Goal: Task Accomplishment & Management: Complete application form

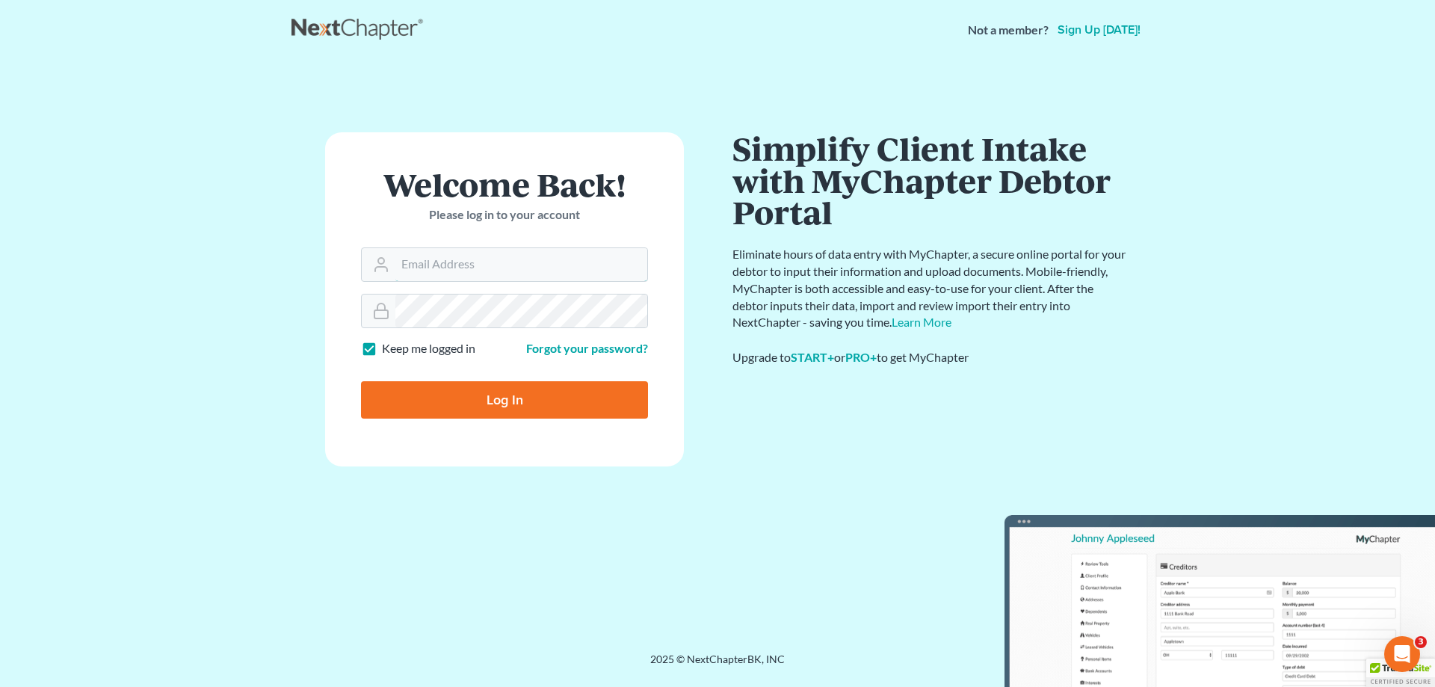
type input "[EMAIL_ADDRESS][DOMAIN_NAME]"
click at [493, 399] on input "Log In" at bounding box center [504, 399] width 287 height 37
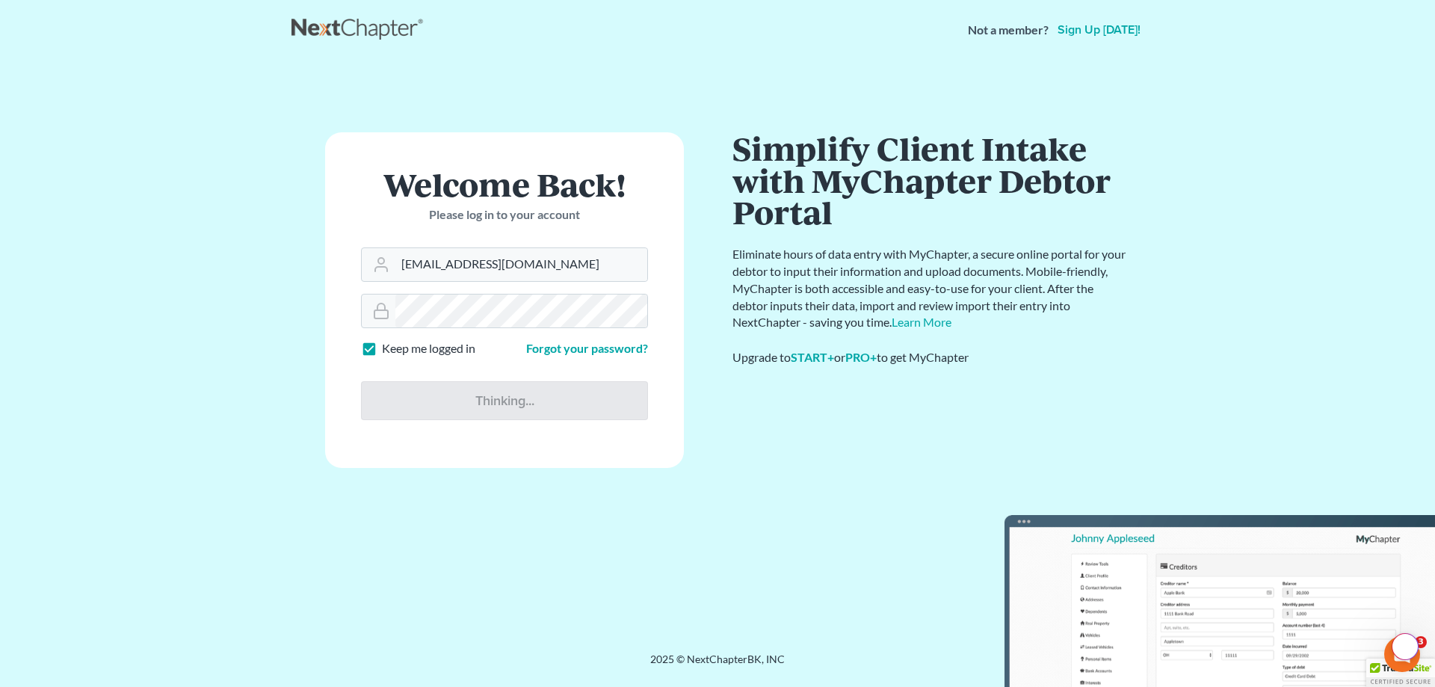
type input "Thinking..."
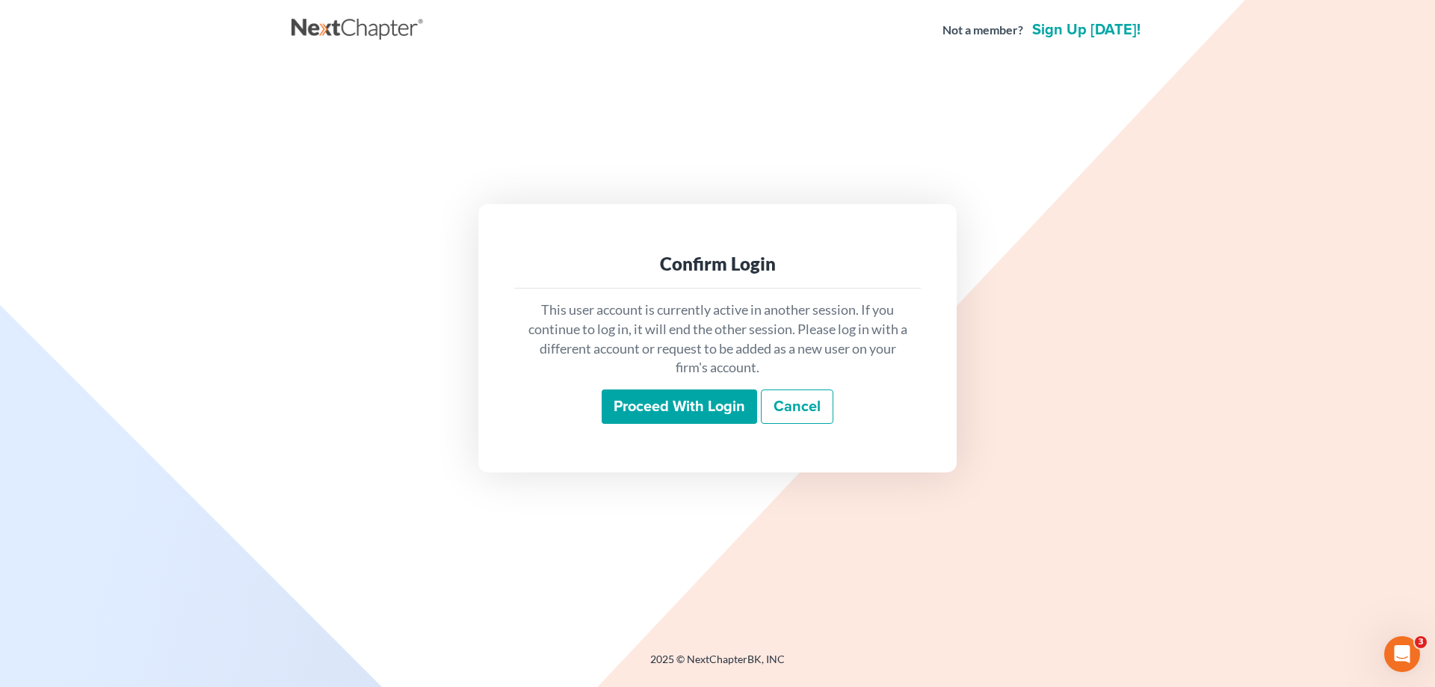
click at [693, 395] on input "Proceed with login" at bounding box center [679, 406] width 155 height 34
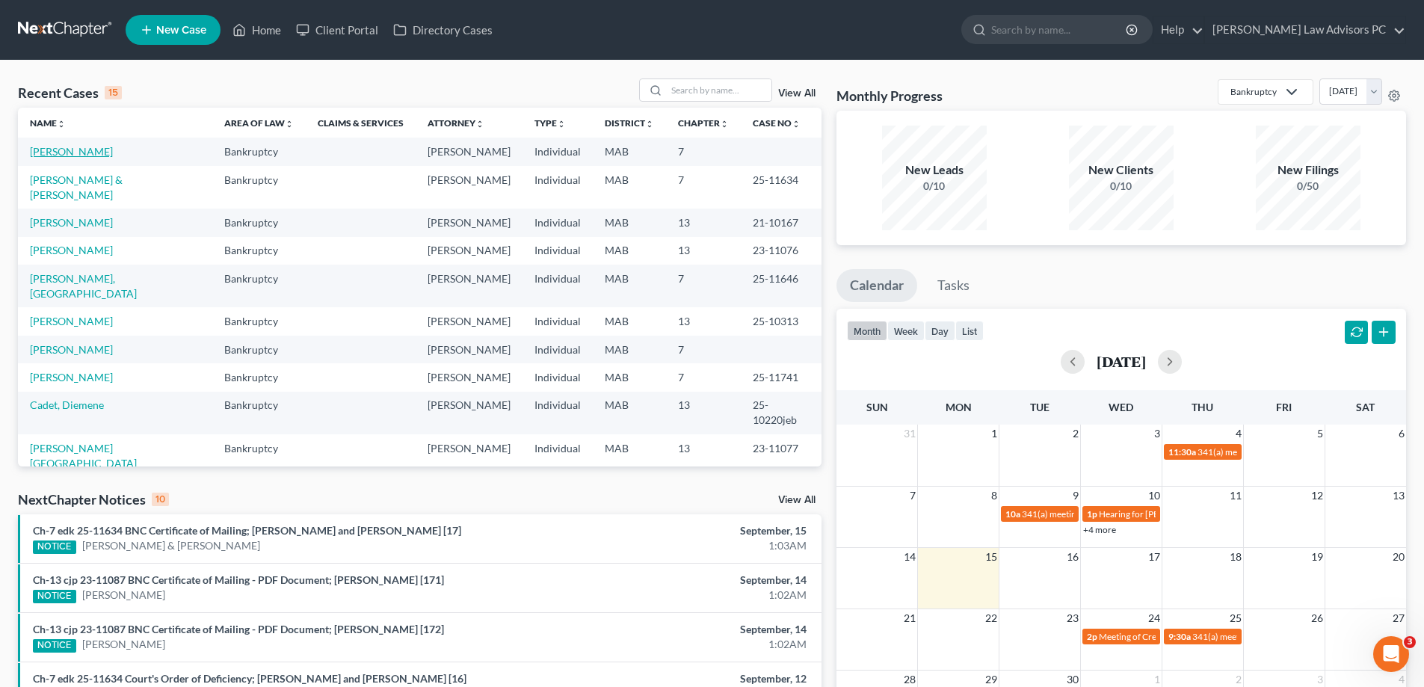
click at [52, 148] on link "[PERSON_NAME]" at bounding box center [71, 151] width 83 height 13
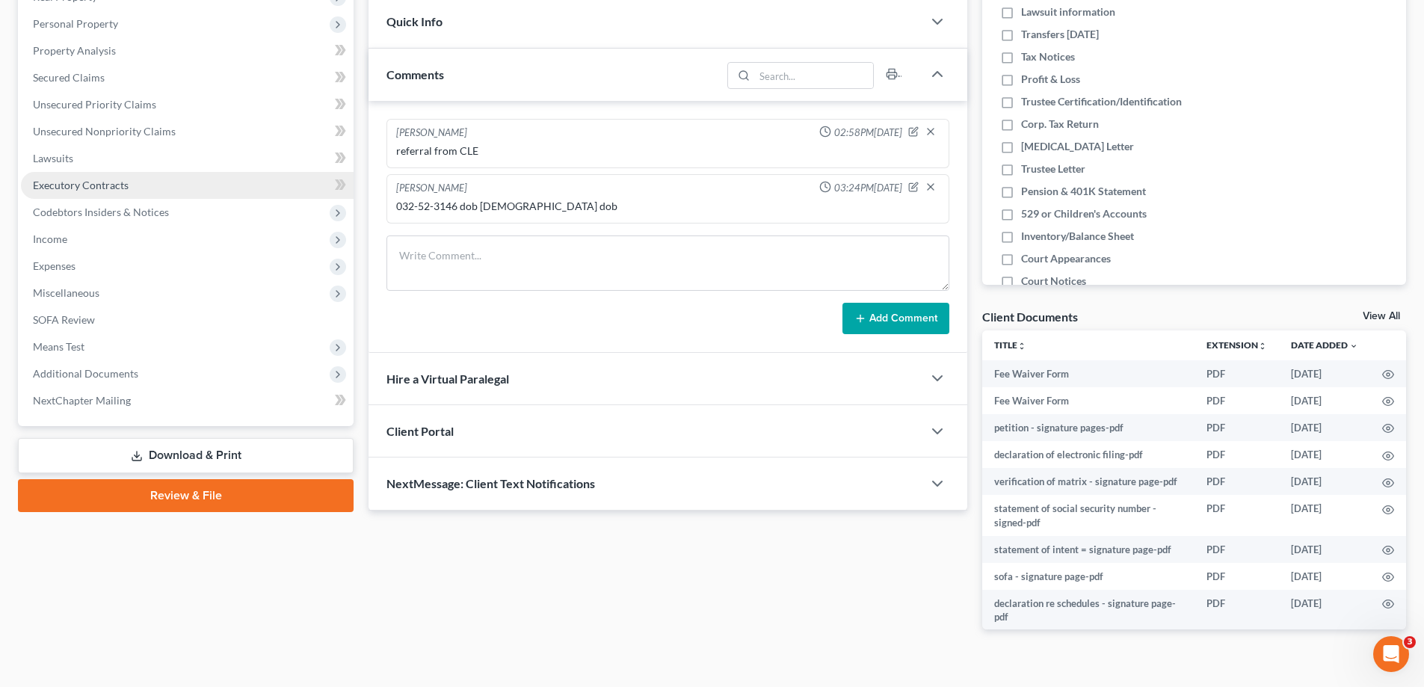
scroll to position [276, 0]
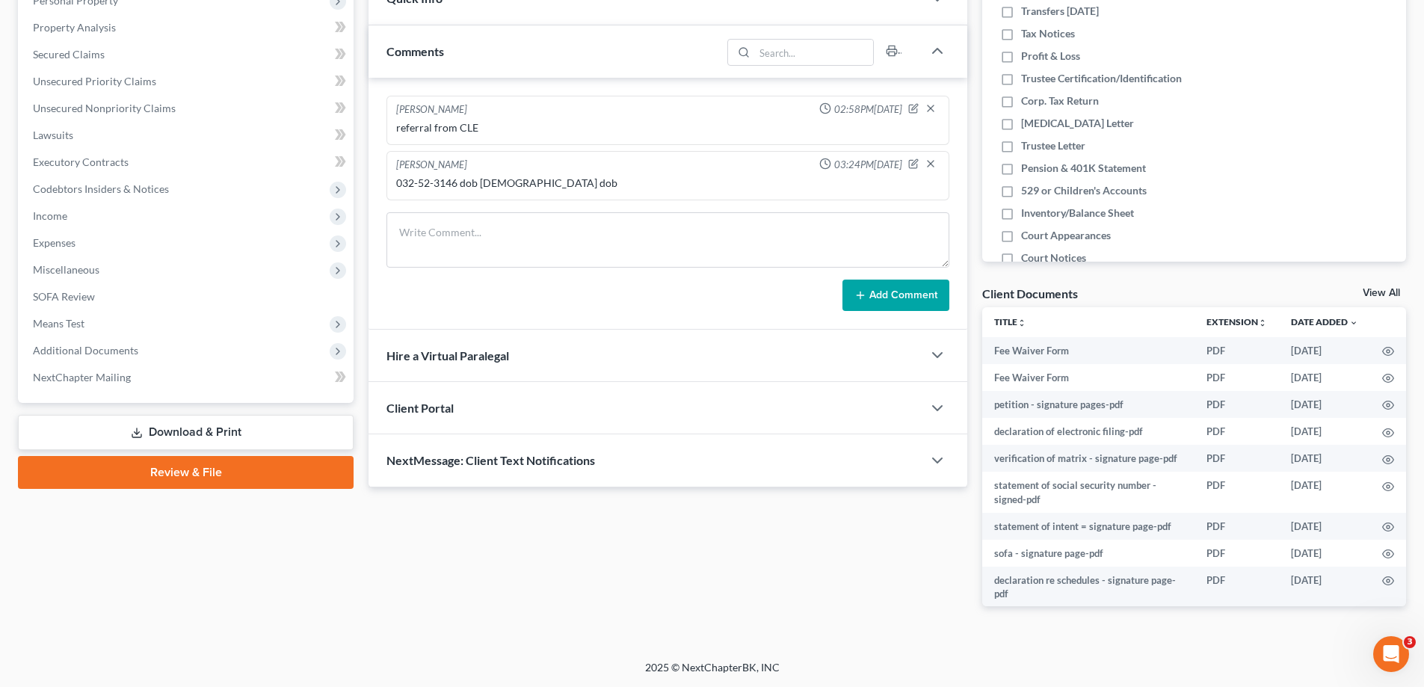
click at [211, 466] on link "Review & File" at bounding box center [186, 472] width 336 height 33
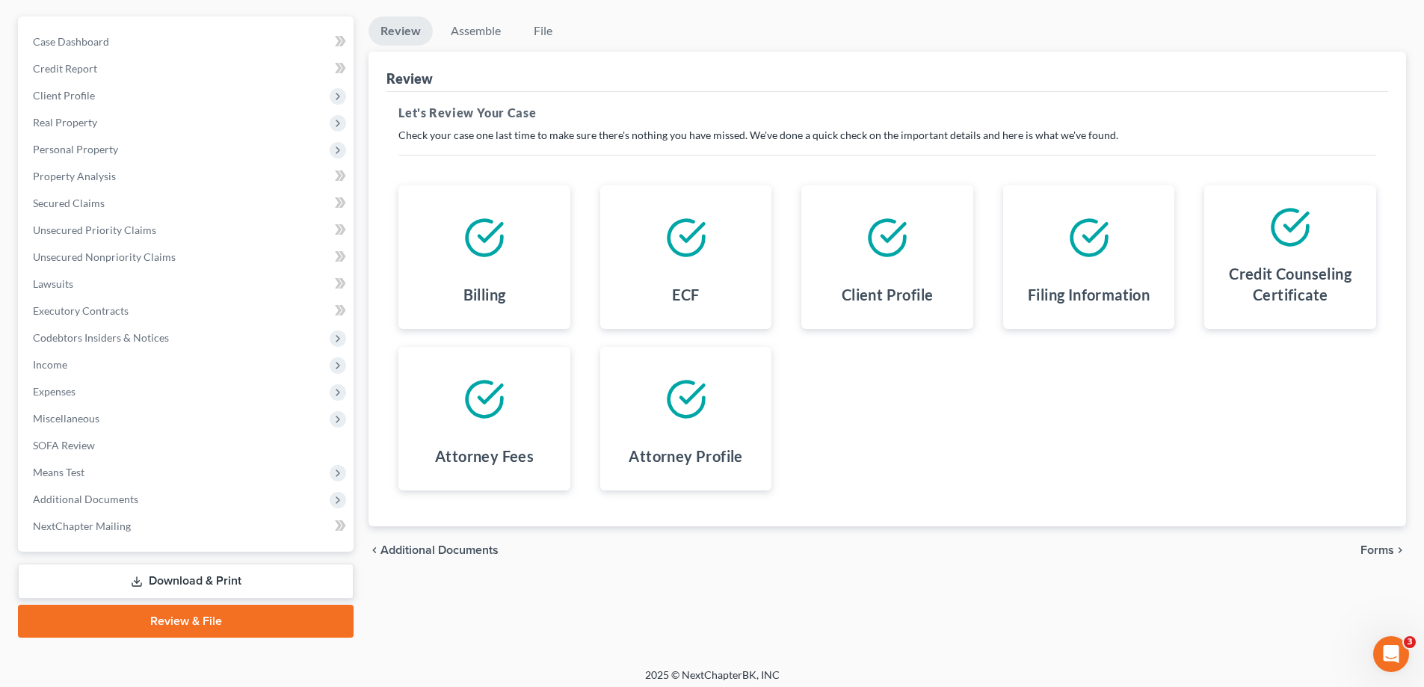
scroll to position [135, 0]
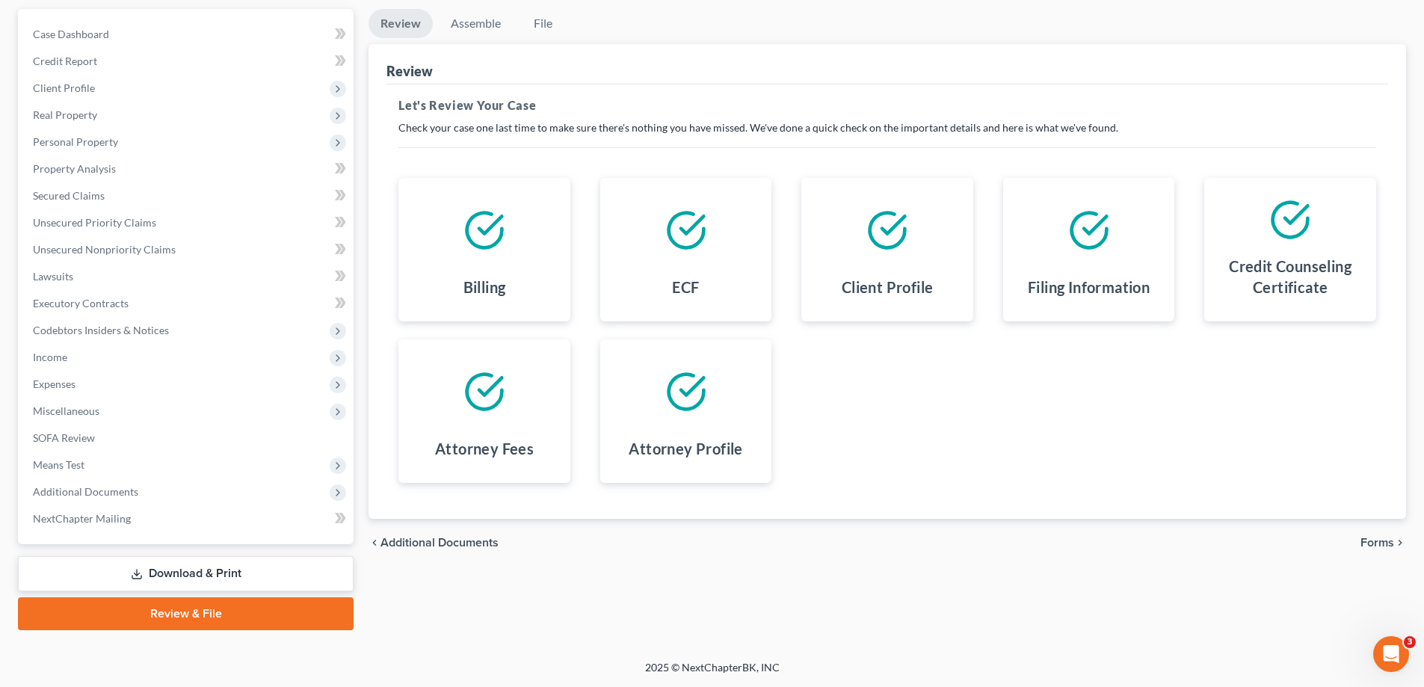
click at [1372, 542] on span "Forms" at bounding box center [1377, 543] width 34 height 12
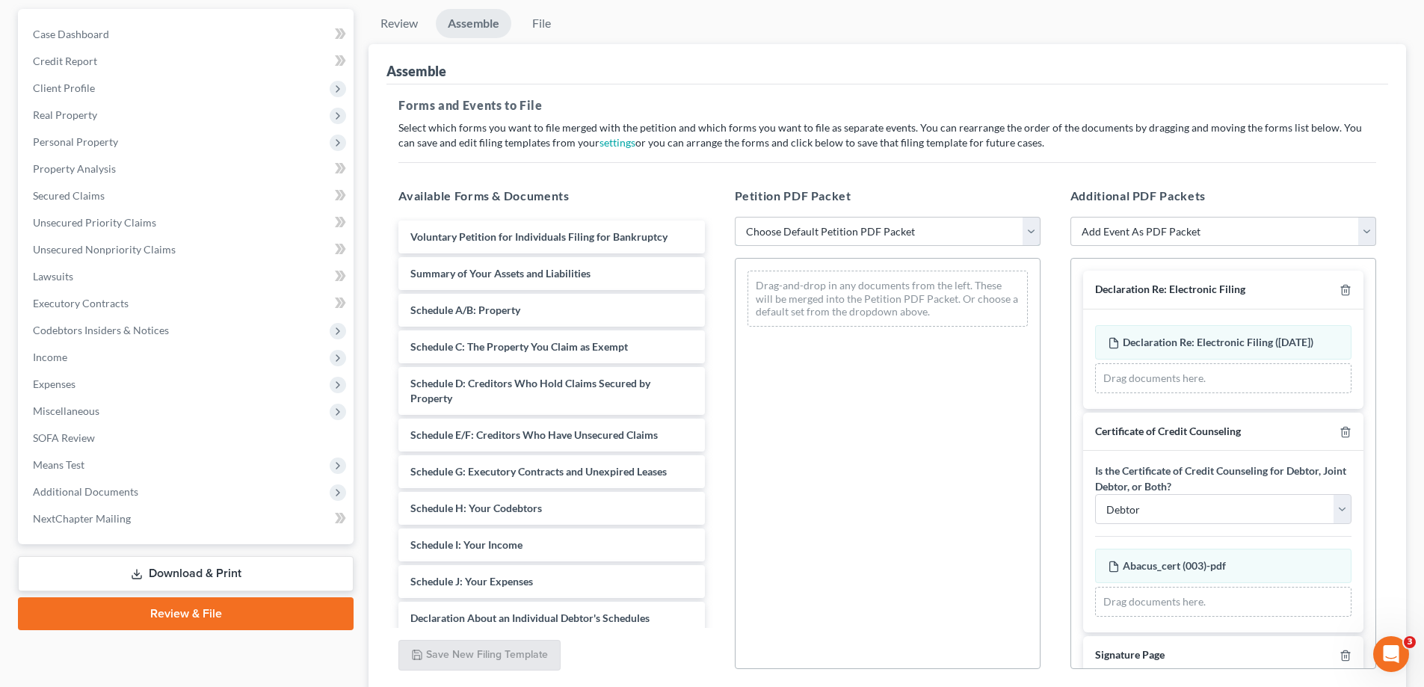
click at [856, 235] on select "Choose Default Petition PDF Packet Emergency Filing (Voluntary Petition and Cre…" at bounding box center [888, 232] width 306 height 30
select select "3"
click at [735, 217] on select "Choose Default Petition PDF Packet Emergency Filing (Voluntary Petition and Cre…" at bounding box center [888, 232] width 306 height 30
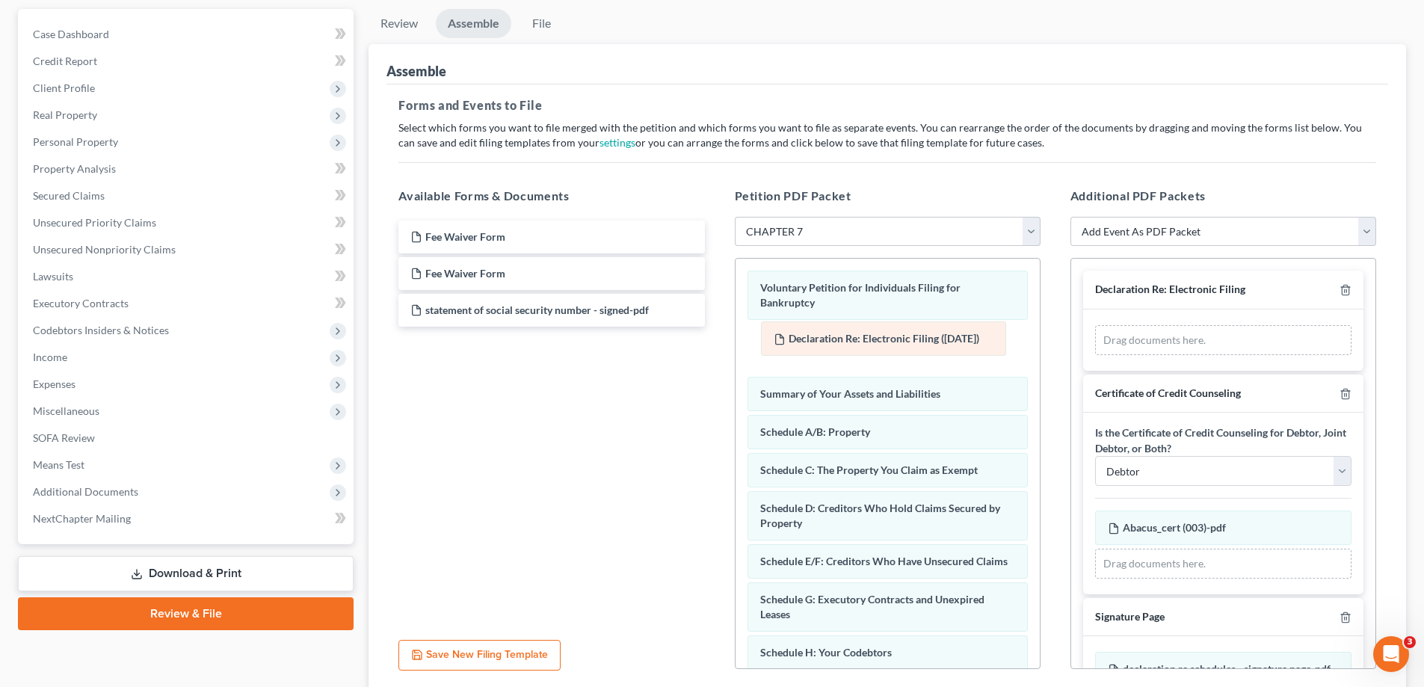
drag, startPoint x: 1133, startPoint y: 348, endPoint x: 799, endPoint y: 344, distance: 334.1
click at [1095, 344] on div "Declaration Re: Electronic Filing ([DATE]) Amended Declaration Re: Electronic F…" at bounding box center [1223, 340] width 256 height 30
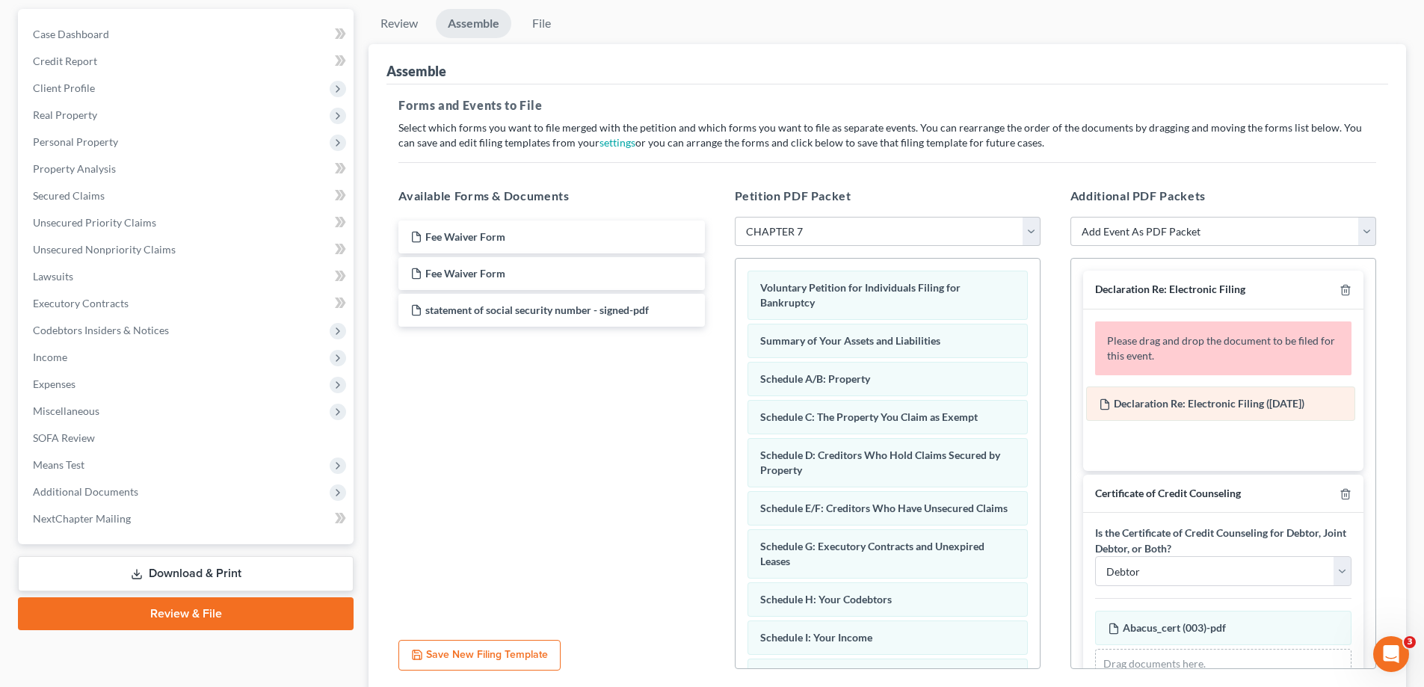
drag, startPoint x: 911, startPoint y: 335, endPoint x: 1250, endPoint y: 398, distance: 344.4
click at [1040, 398] on div "Declaration Re: Electronic Filing ([DATE]) Voluntary Petition for Individuals F…" at bounding box center [888, 694] width 304 height 871
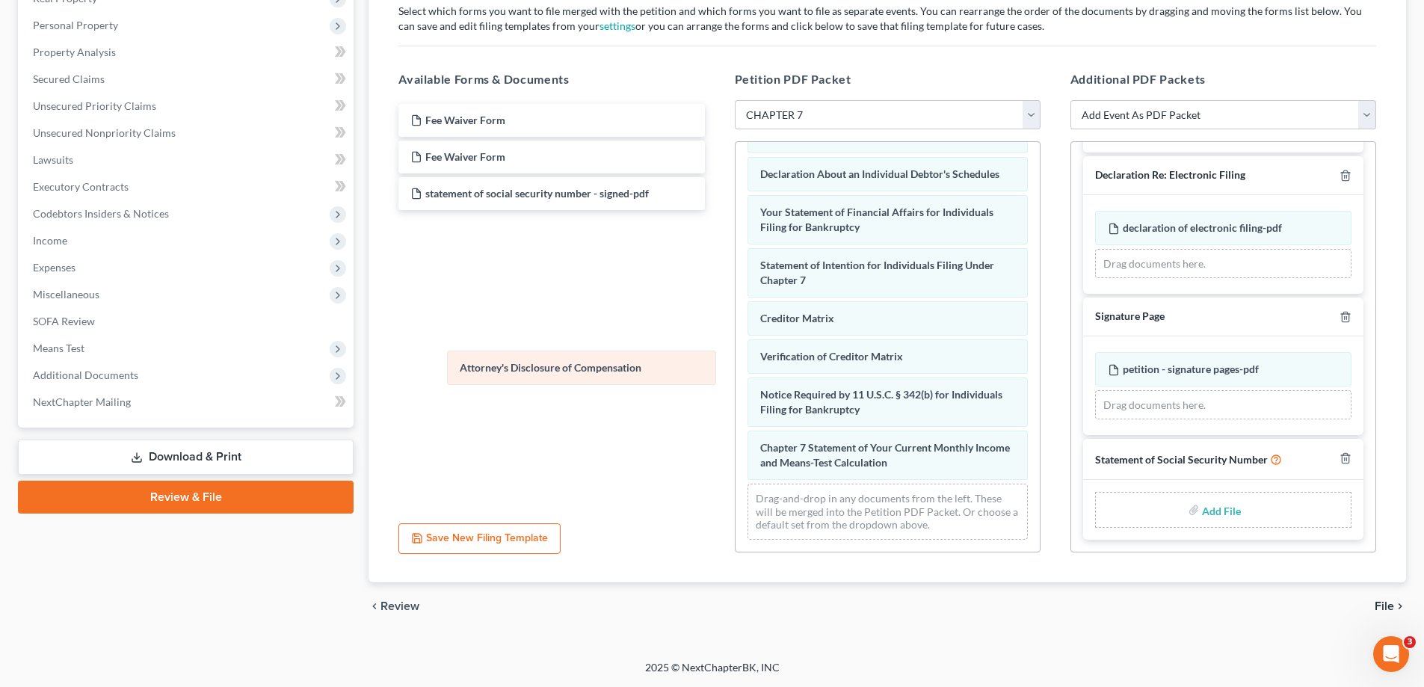
scroll to position [438, 0]
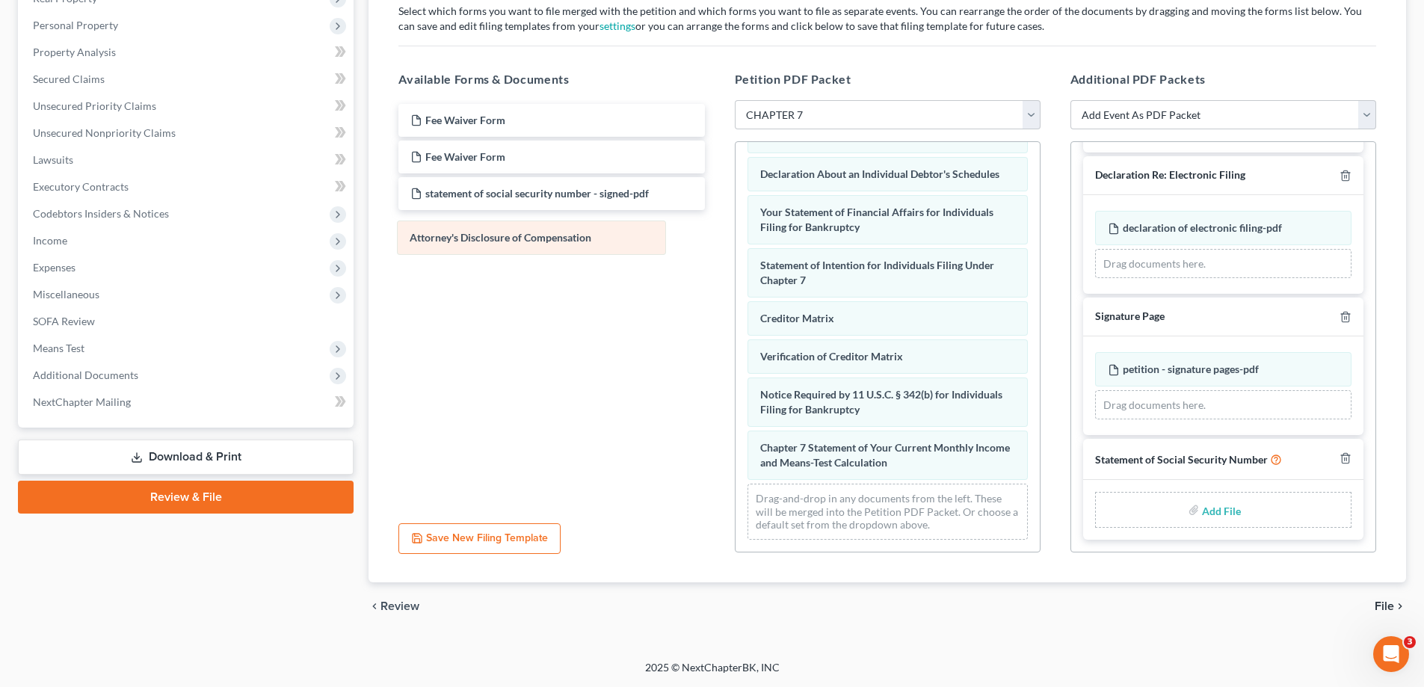
drag, startPoint x: 917, startPoint y: 457, endPoint x: 568, endPoint y: 235, distance: 413.7
click at [736, 234] on div "Attorney's Disclosure of Compensation Voluntary Petition for Individuals Filing…" at bounding box center [888, 135] width 304 height 833
click at [1382, 602] on span "File" at bounding box center [1384, 606] width 19 height 12
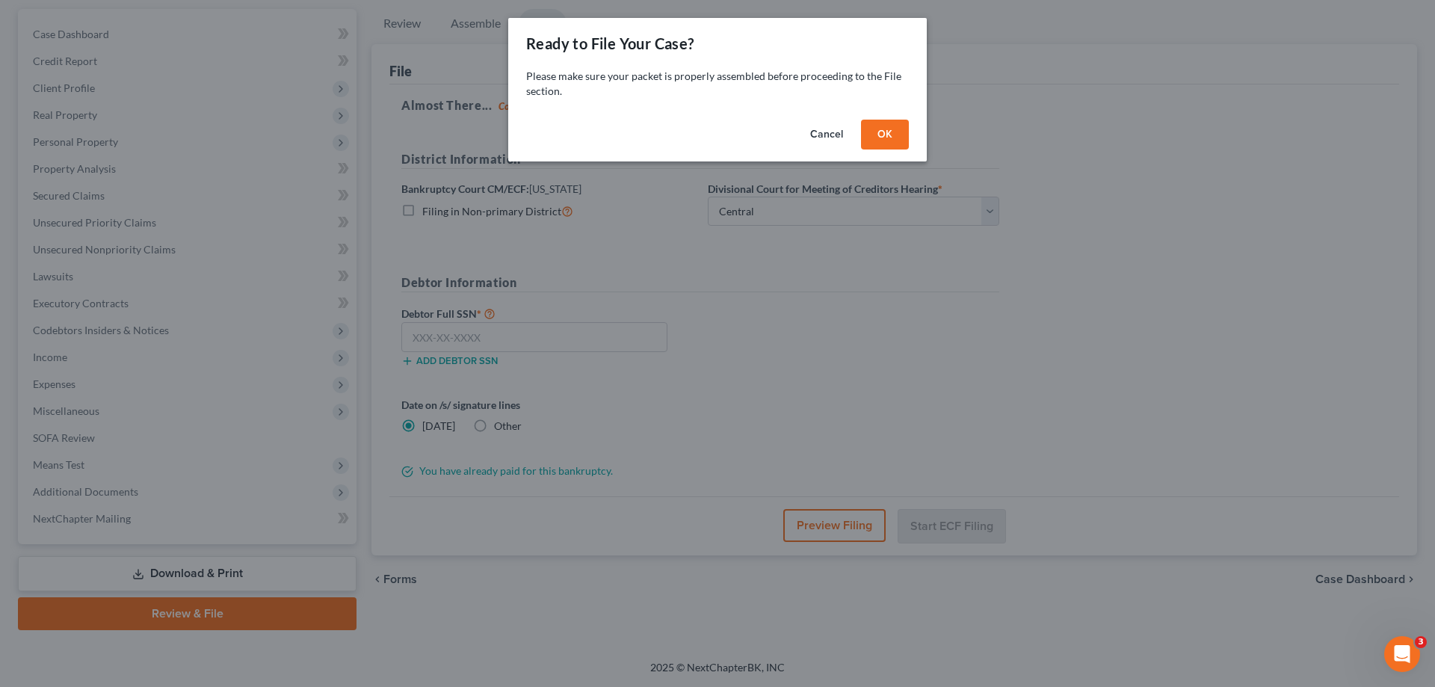
click at [892, 137] on button "OK" at bounding box center [885, 135] width 48 height 30
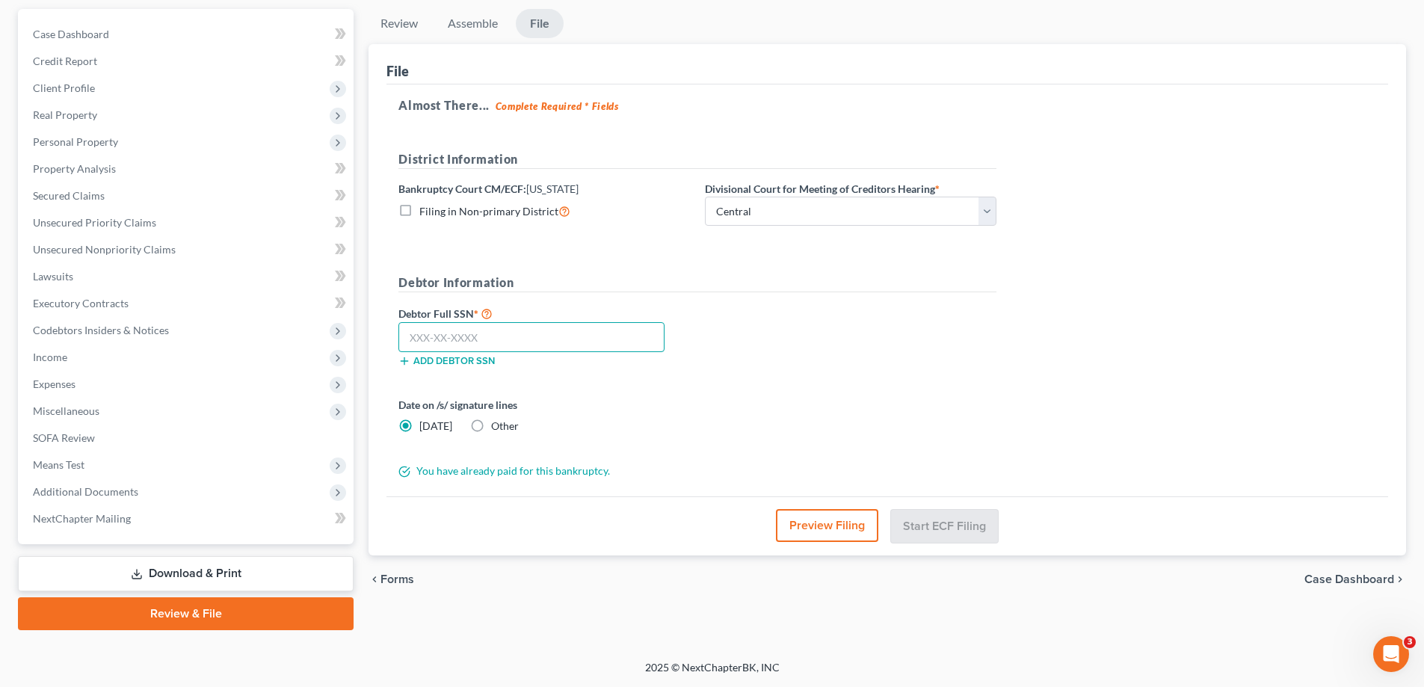
click at [530, 342] on input "text" at bounding box center [531, 337] width 266 height 30
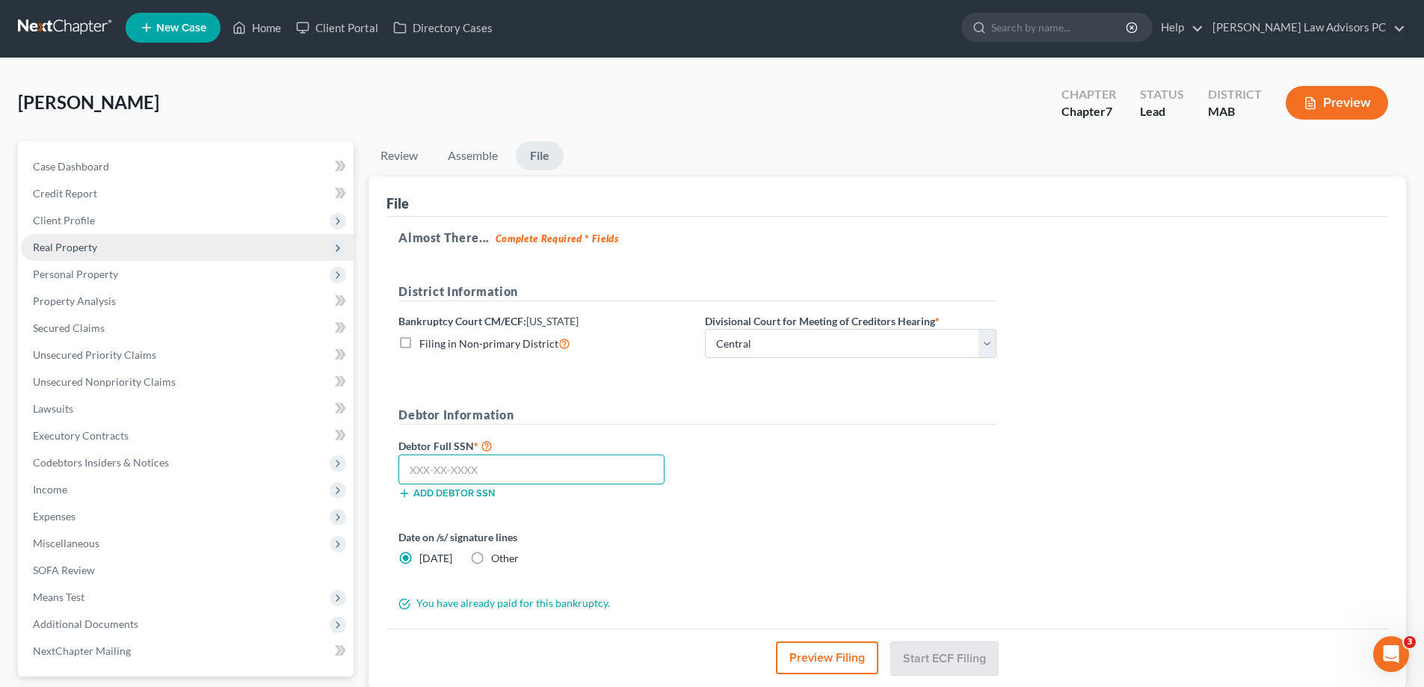
scroll to position [0, 0]
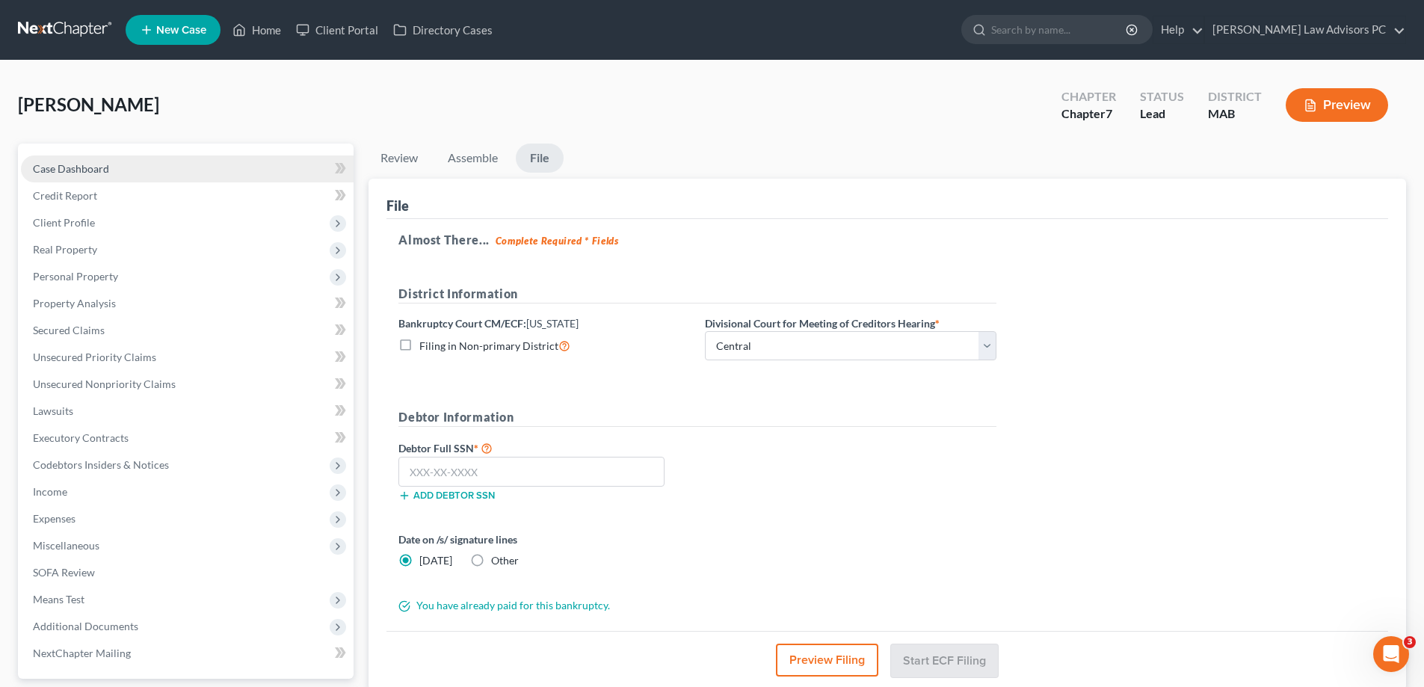
click at [118, 170] on link "Case Dashboard" at bounding box center [187, 168] width 333 height 27
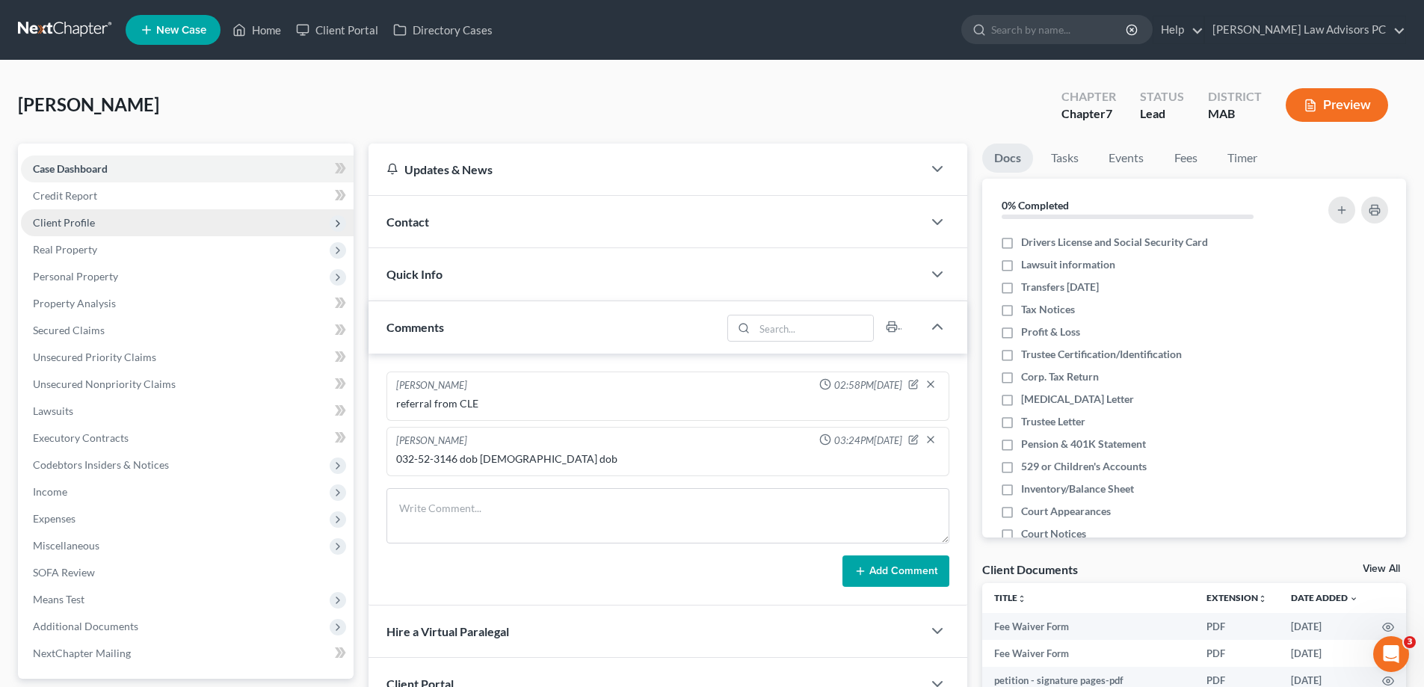
click at [122, 223] on span "Client Profile" at bounding box center [187, 222] width 333 height 27
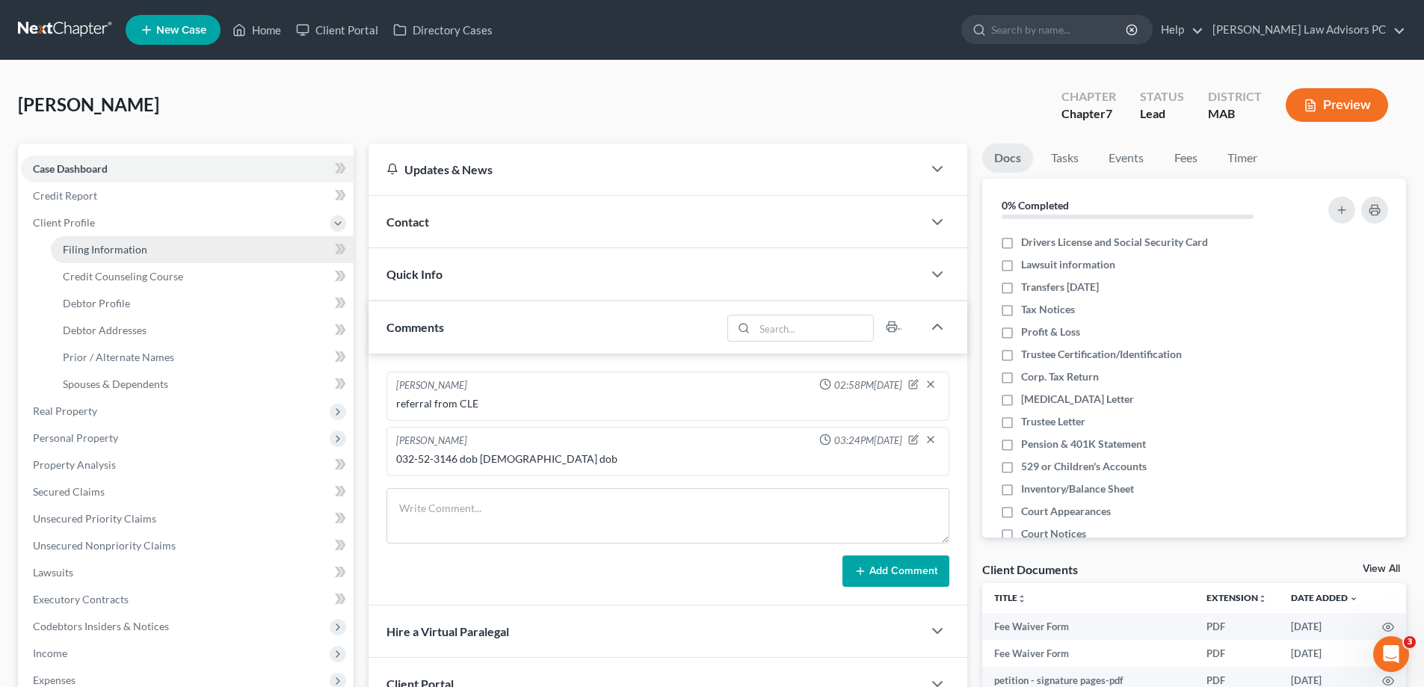
click at [173, 244] on link "Filing Information" at bounding box center [202, 249] width 303 height 27
select select "1"
select select "0"
select select "22"
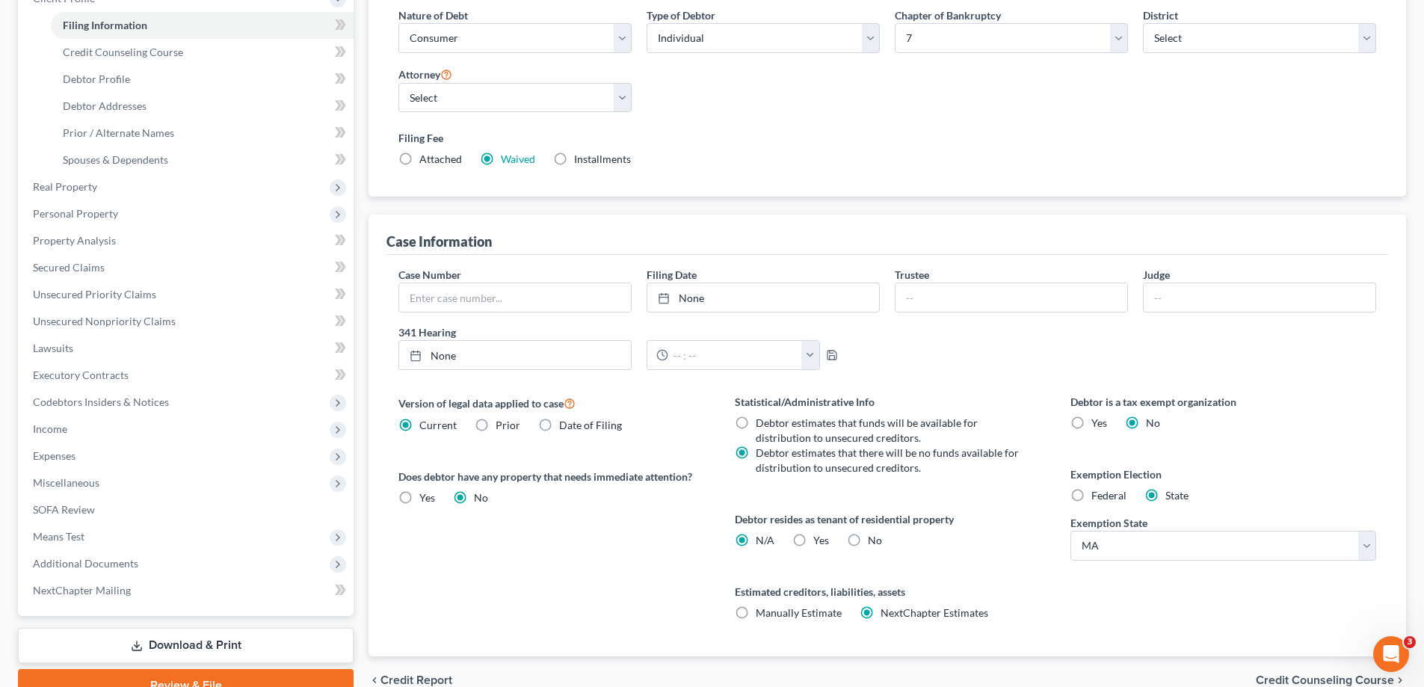
scroll to position [298, 0]
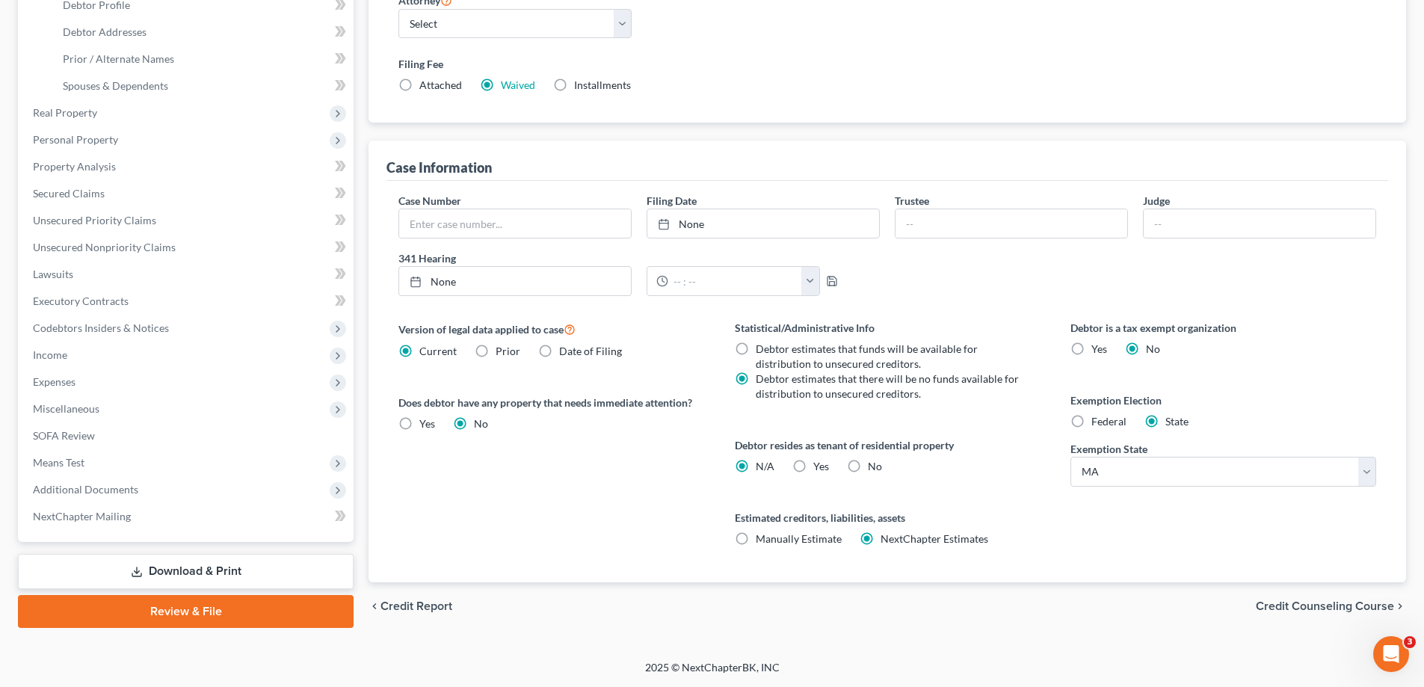
click at [1270, 600] on span "Credit Counseling Course" at bounding box center [1325, 606] width 138 height 12
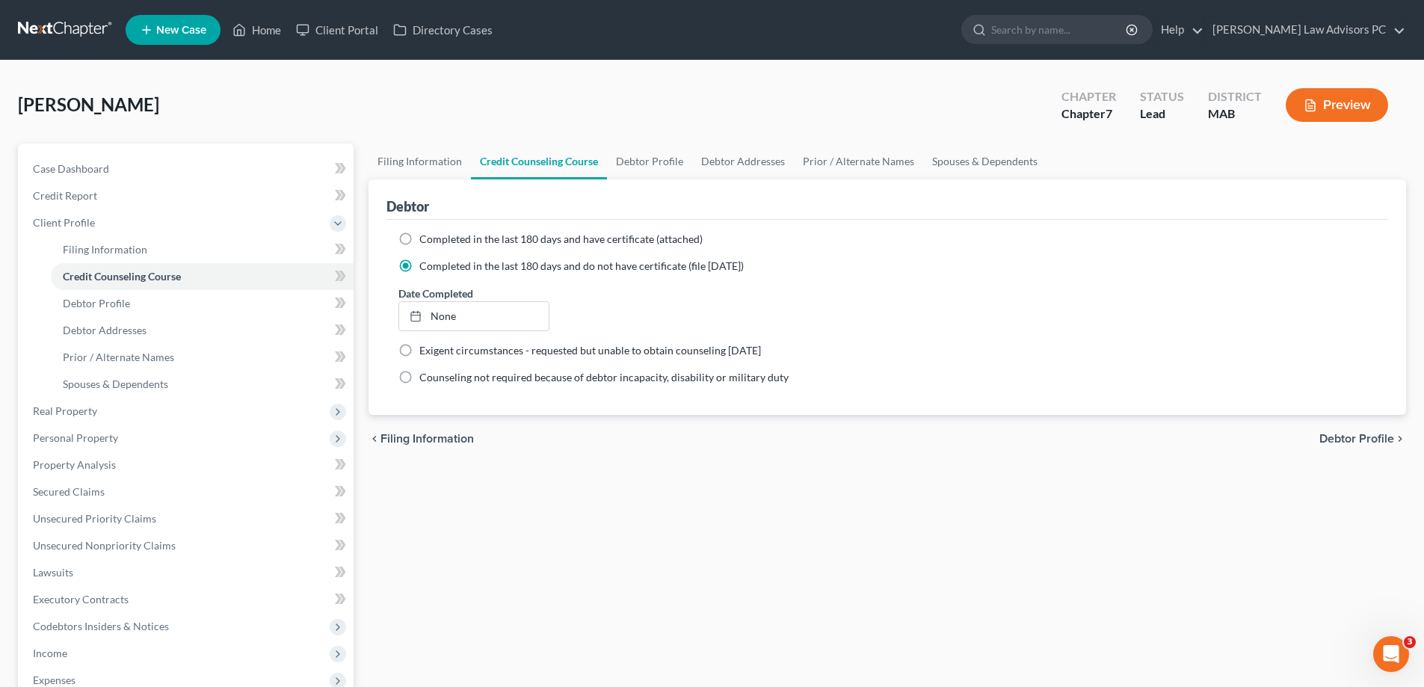
click at [1354, 437] on span "Debtor Profile" at bounding box center [1356, 439] width 75 height 12
select select "3"
select select "0"
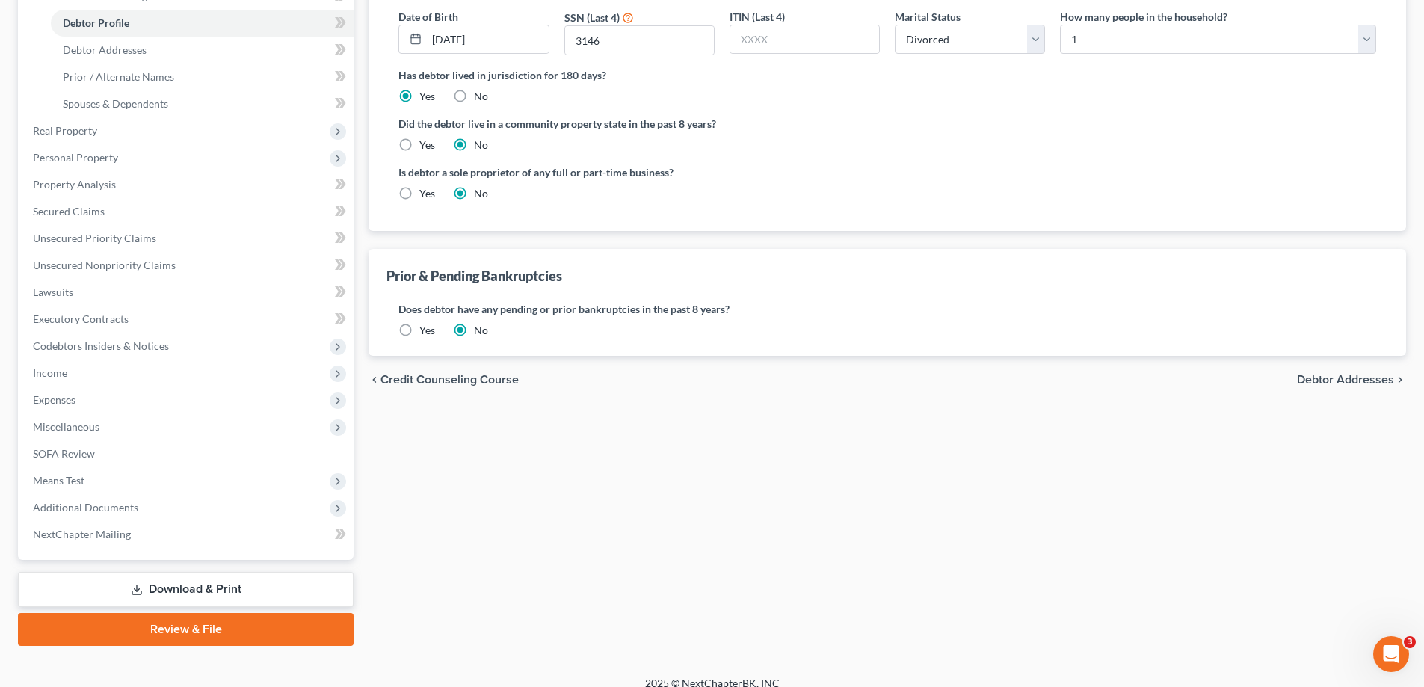
scroll to position [296, 0]
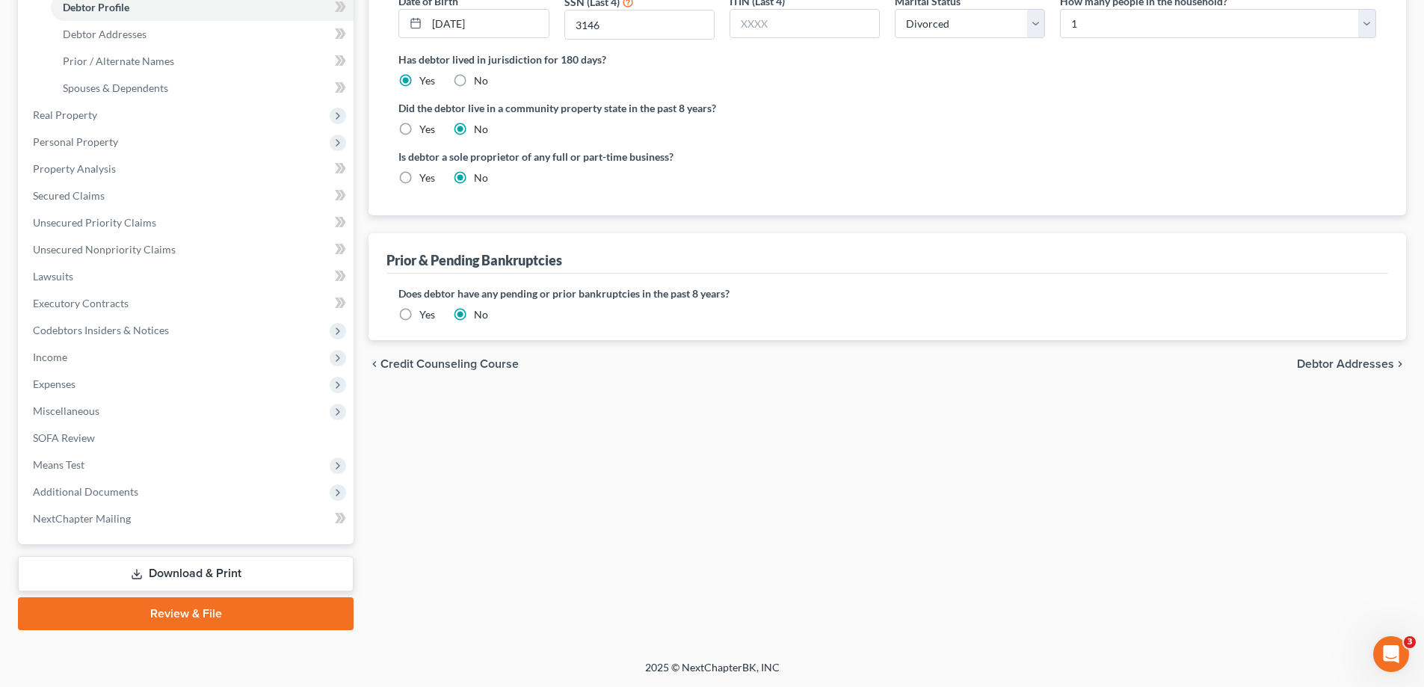
click at [1369, 360] on span "Debtor Addresses" at bounding box center [1345, 364] width 97 height 12
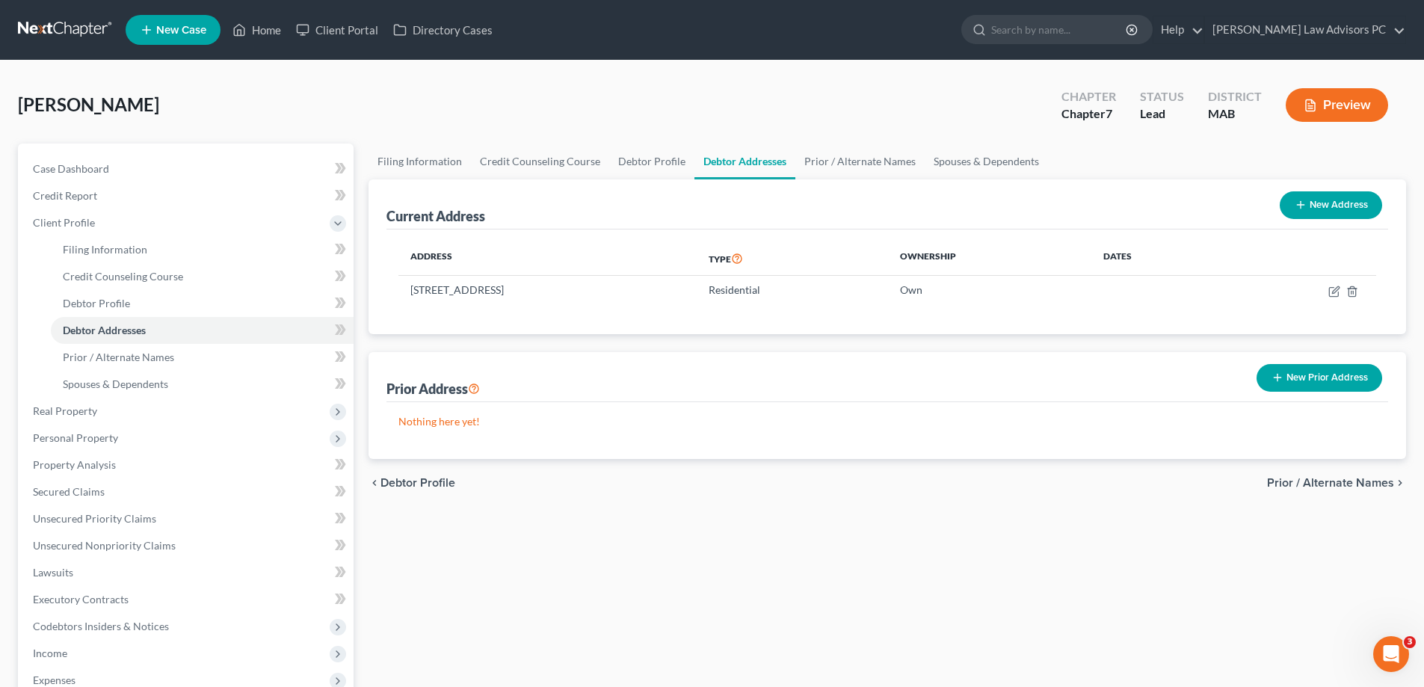
click at [1331, 480] on span "Prior / Alternate Names" at bounding box center [1330, 483] width 127 height 12
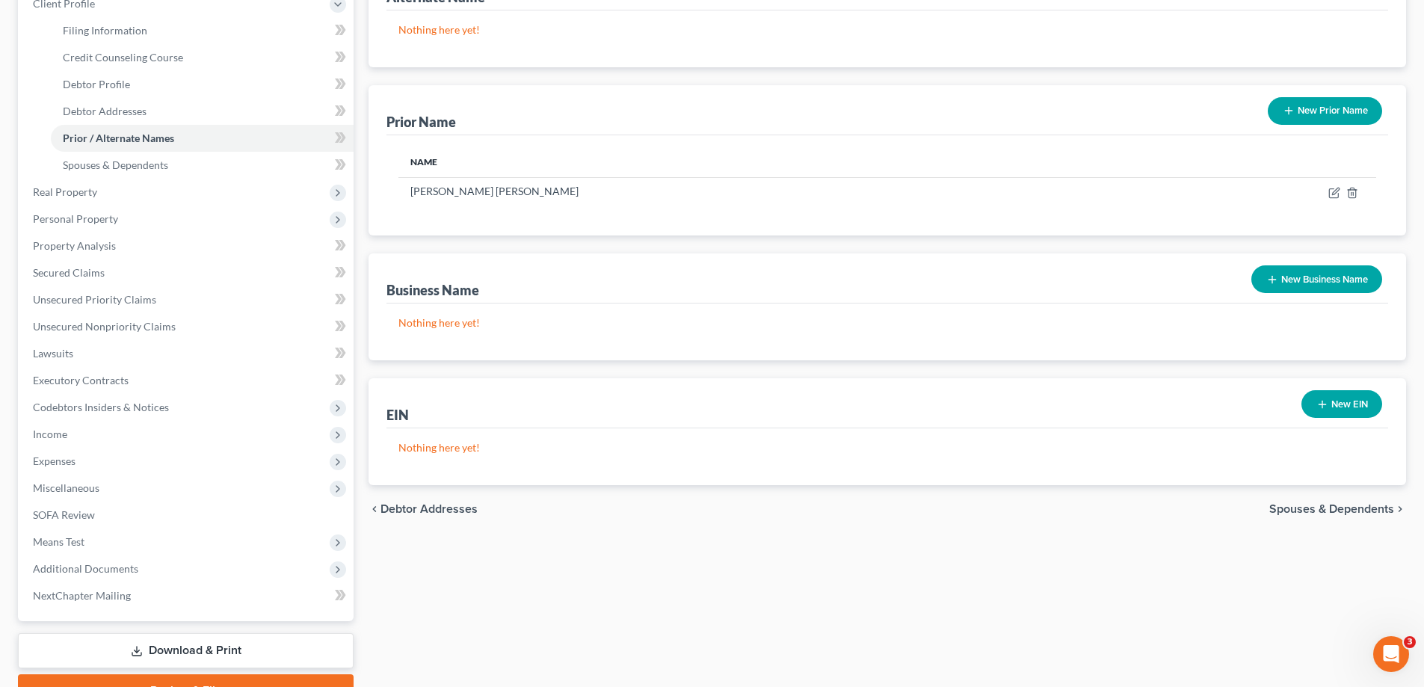
scroll to position [224, 0]
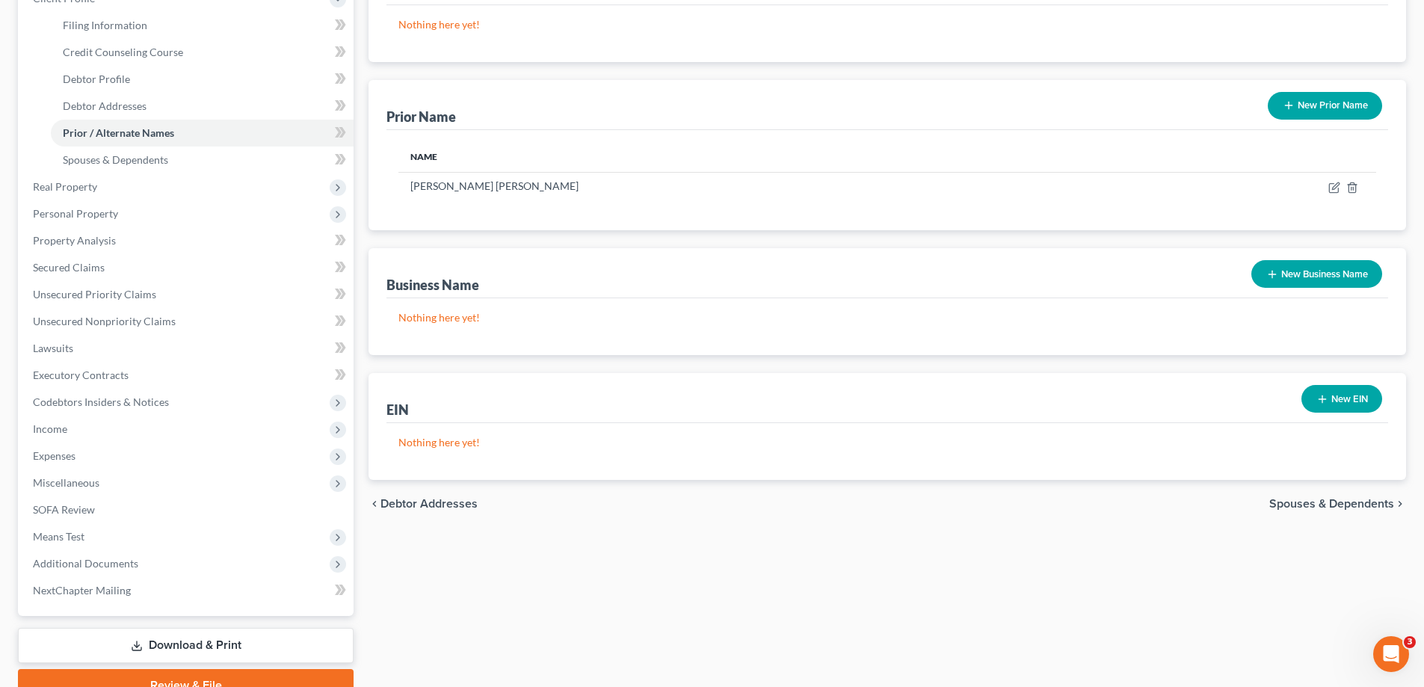
click at [443, 505] on span "Debtor Addresses" at bounding box center [428, 504] width 97 height 12
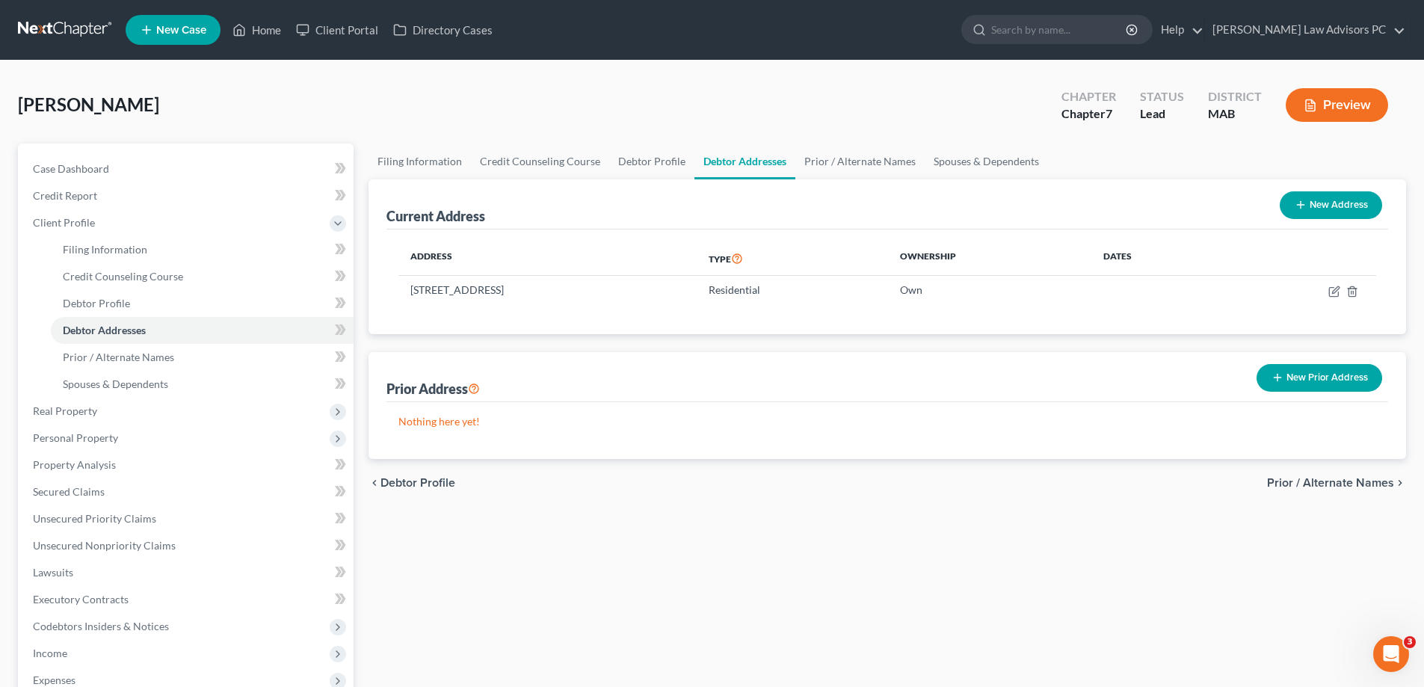
click at [1287, 477] on span "Prior / Alternate Names" at bounding box center [1330, 483] width 127 height 12
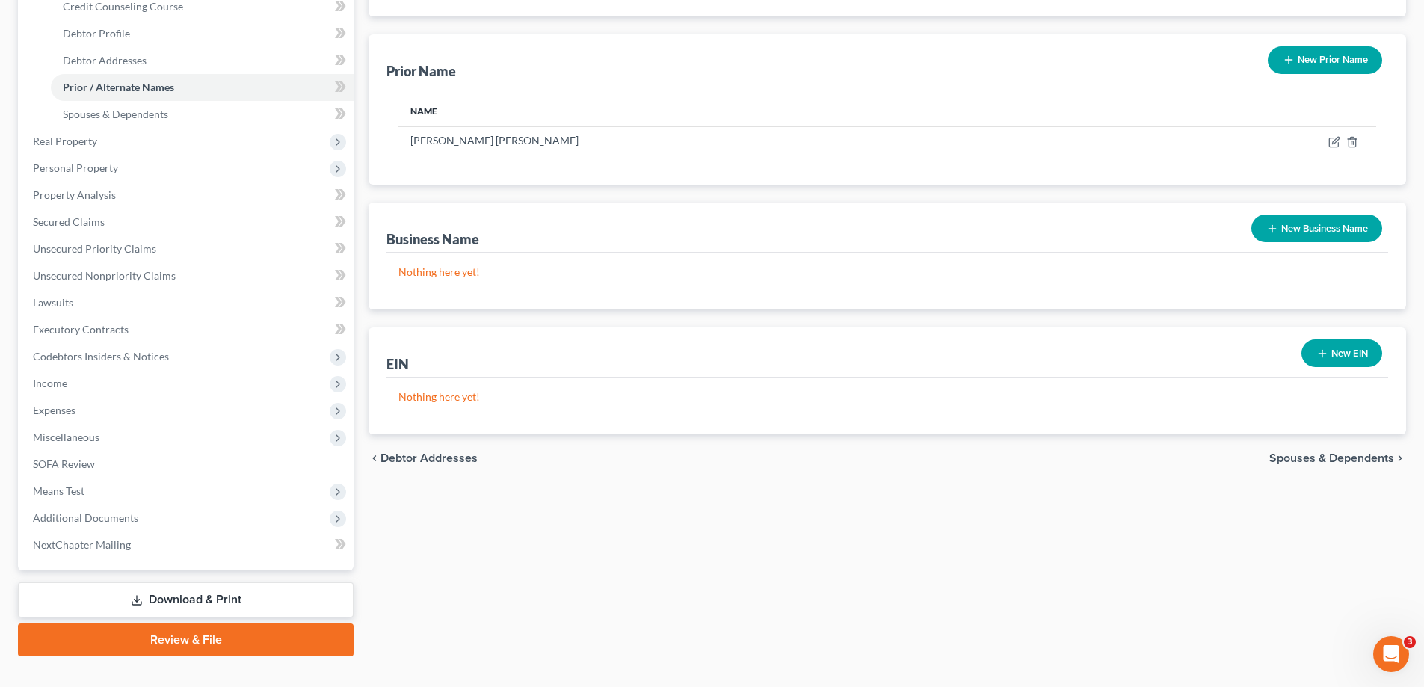
scroll to position [296, 0]
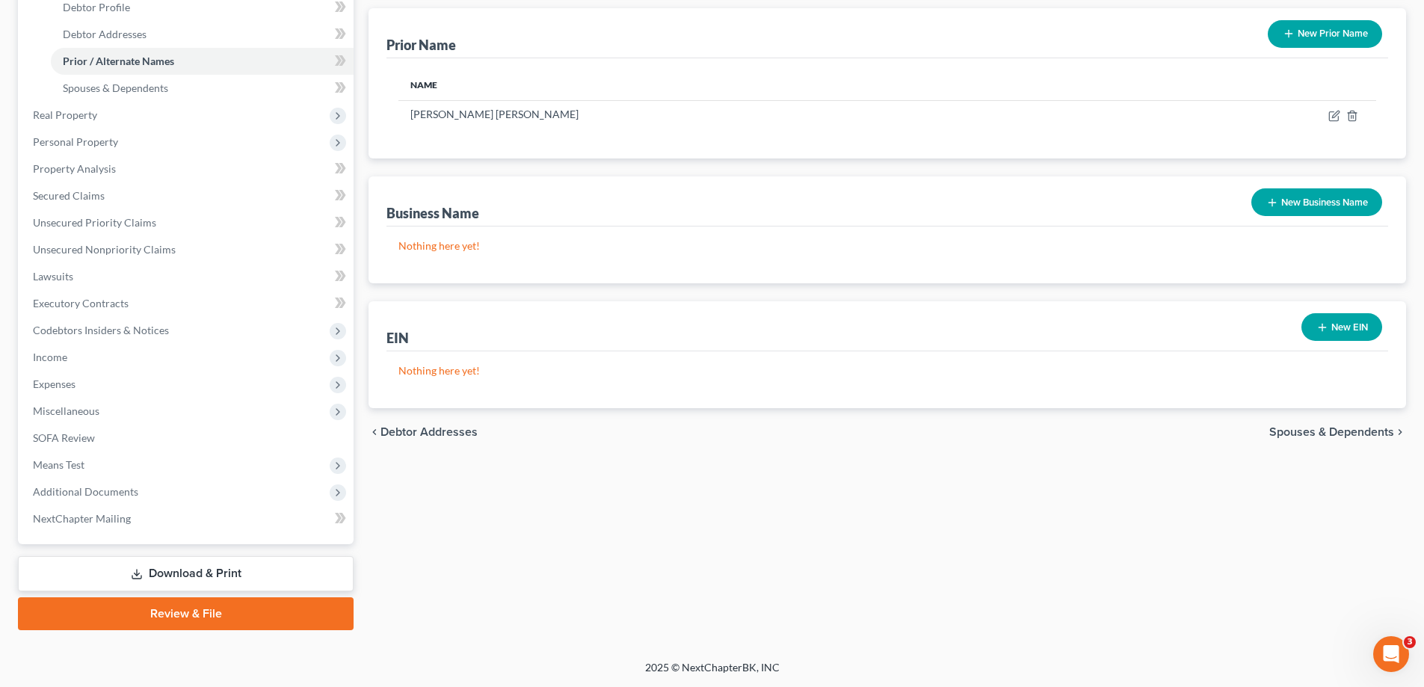
click at [1288, 431] on span "Spouses & Dependents" at bounding box center [1331, 432] width 125 height 12
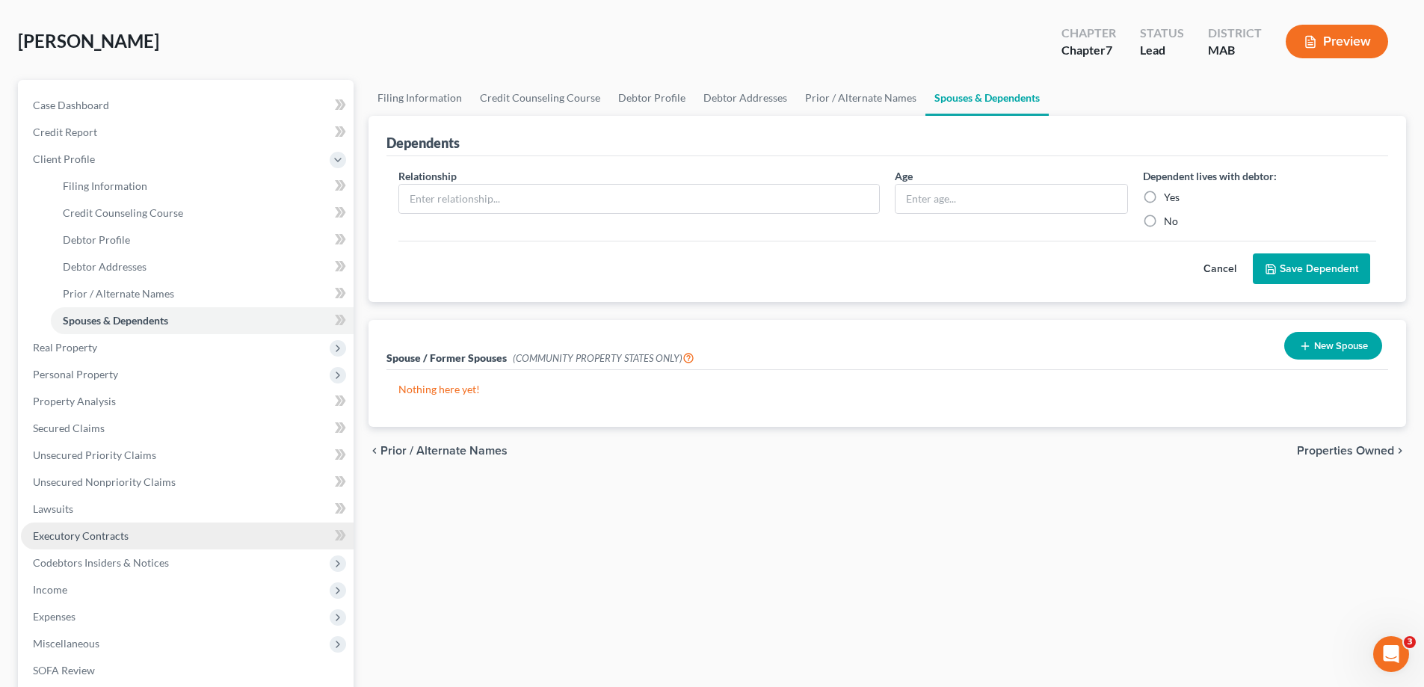
scroll to position [296, 0]
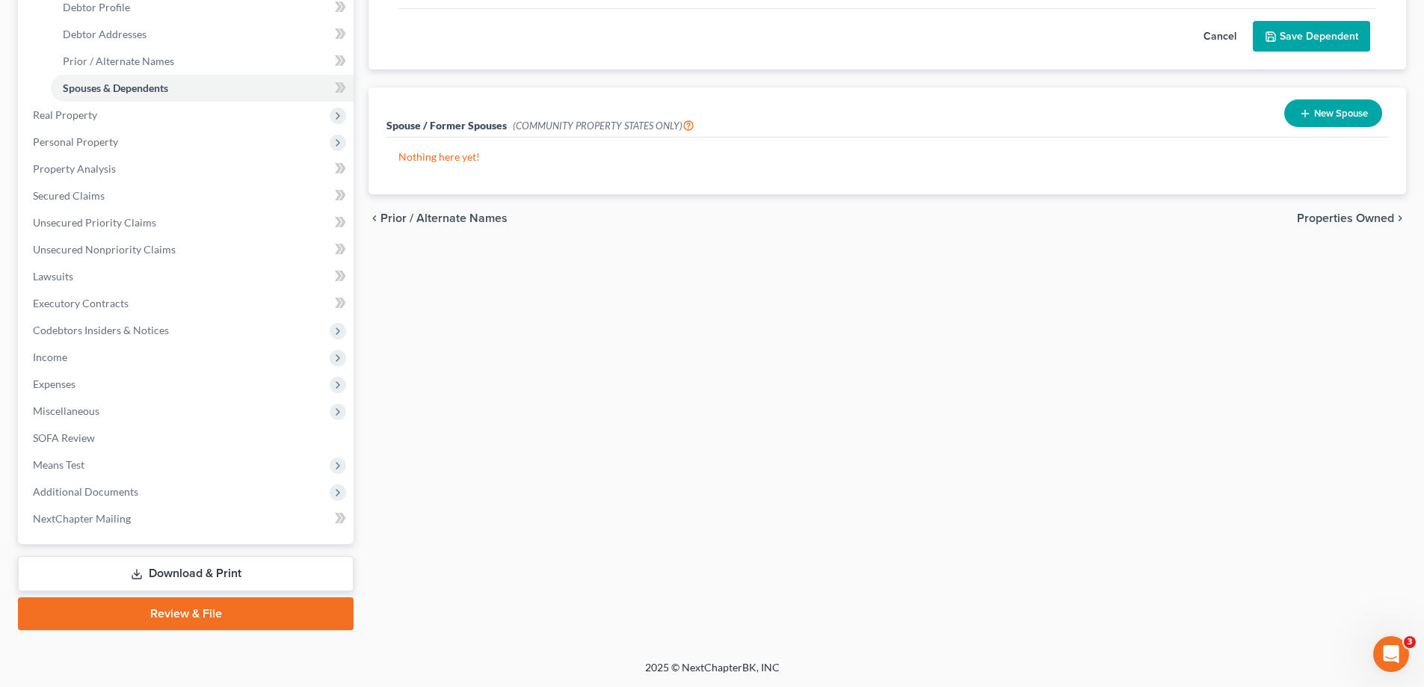
click at [238, 611] on link "Review & File" at bounding box center [186, 613] width 336 height 33
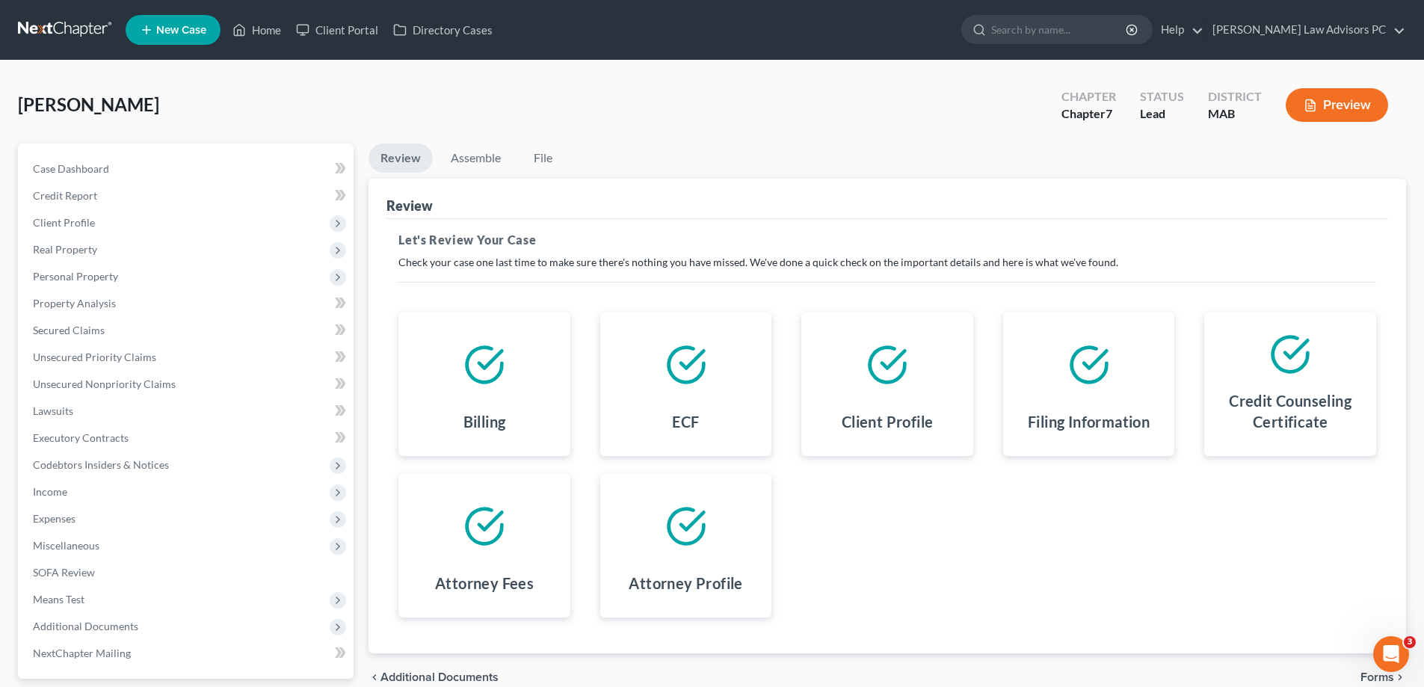
click at [487, 380] on icon at bounding box center [484, 365] width 42 height 42
click at [521, 410] on div "Billing" at bounding box center [484, 424] width 148 height 39
click at [1339, 105] on button "Preview" at bounding box center [1337, 105] width 102 height 34
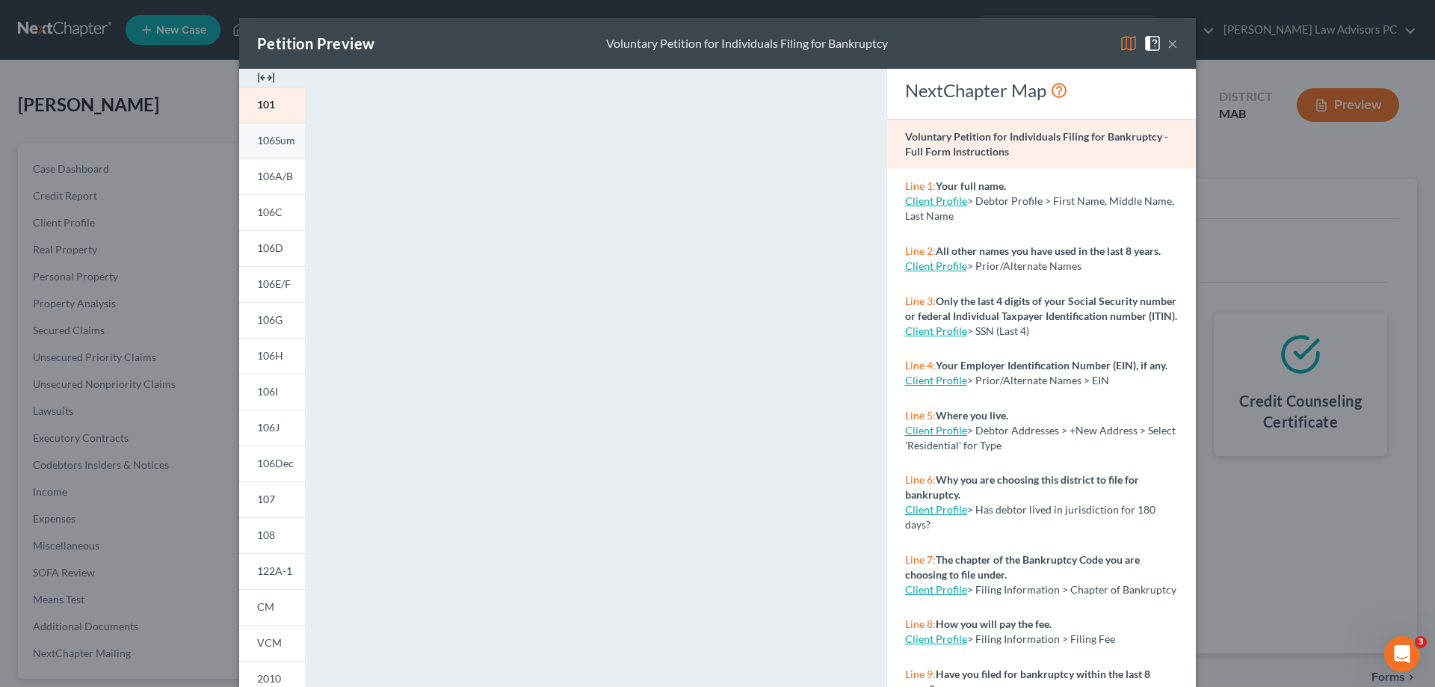
click at [270, 142] on span "106Sum" at bounding box center [276, 140] width 38 height 13
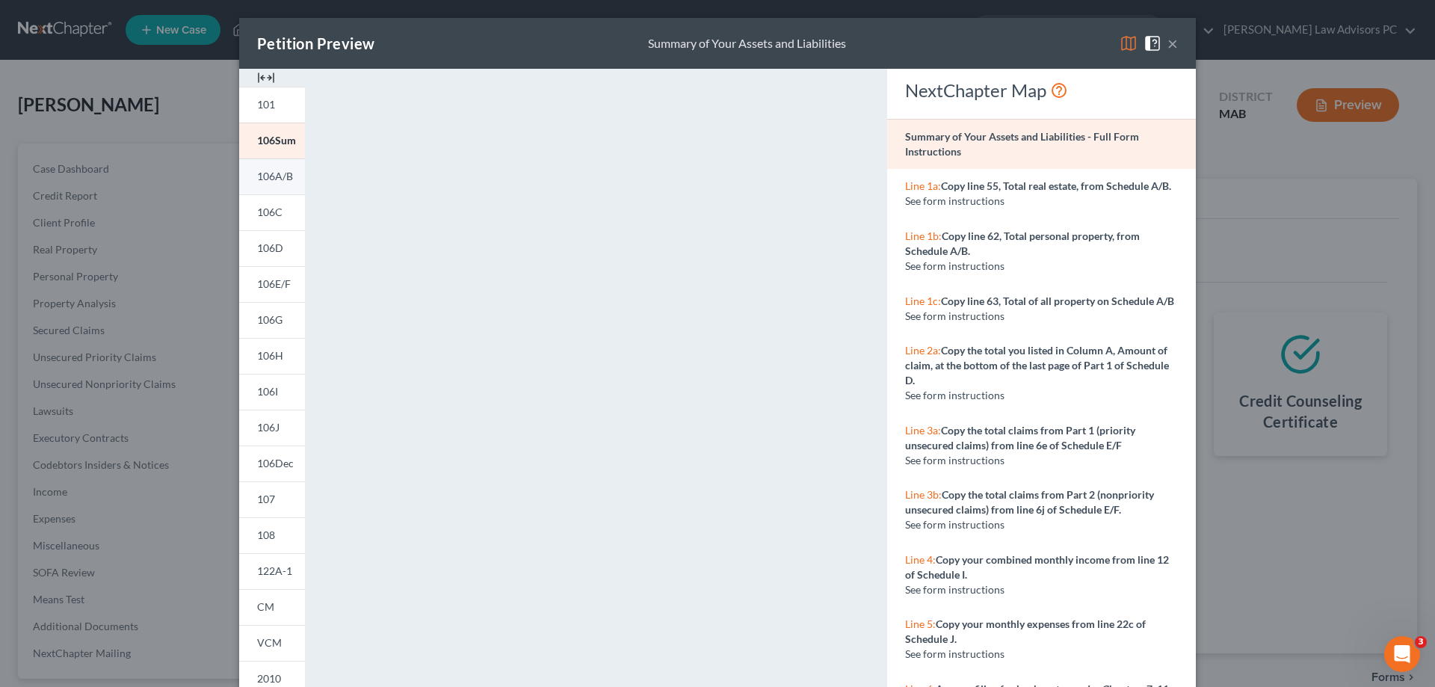
click at [274, 170] on span "106A/B" at bounding box center [275, 176] width 36 height 13
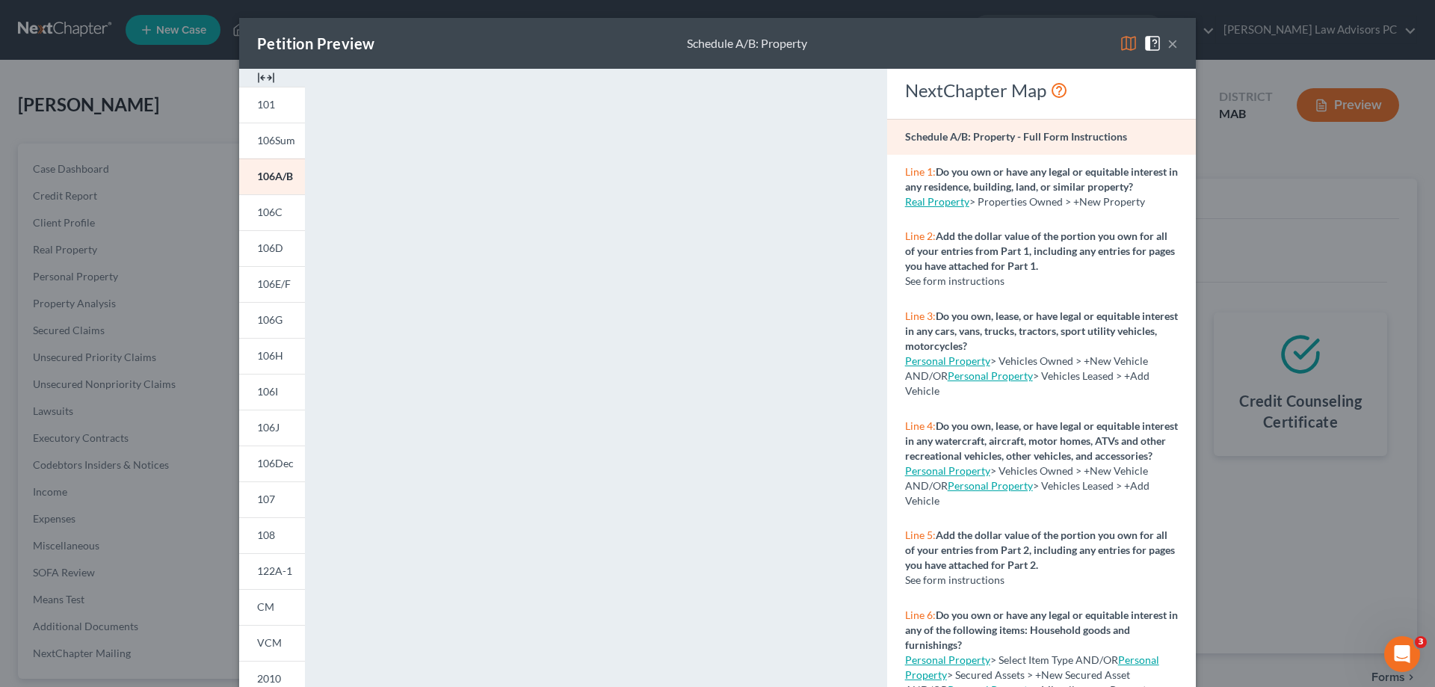
click at [1168, 41] on button "×" at bounding box center [1173, 43] width 10 height 18
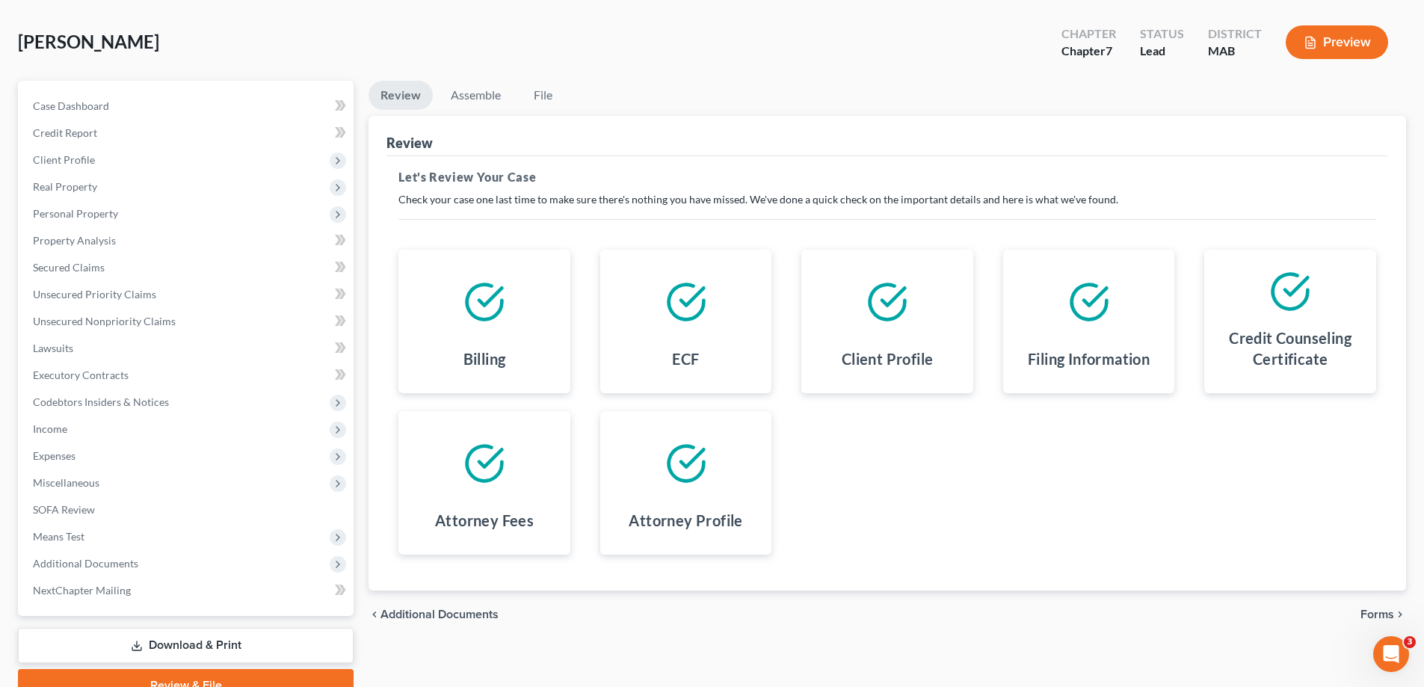
scroll to position [135, 0]
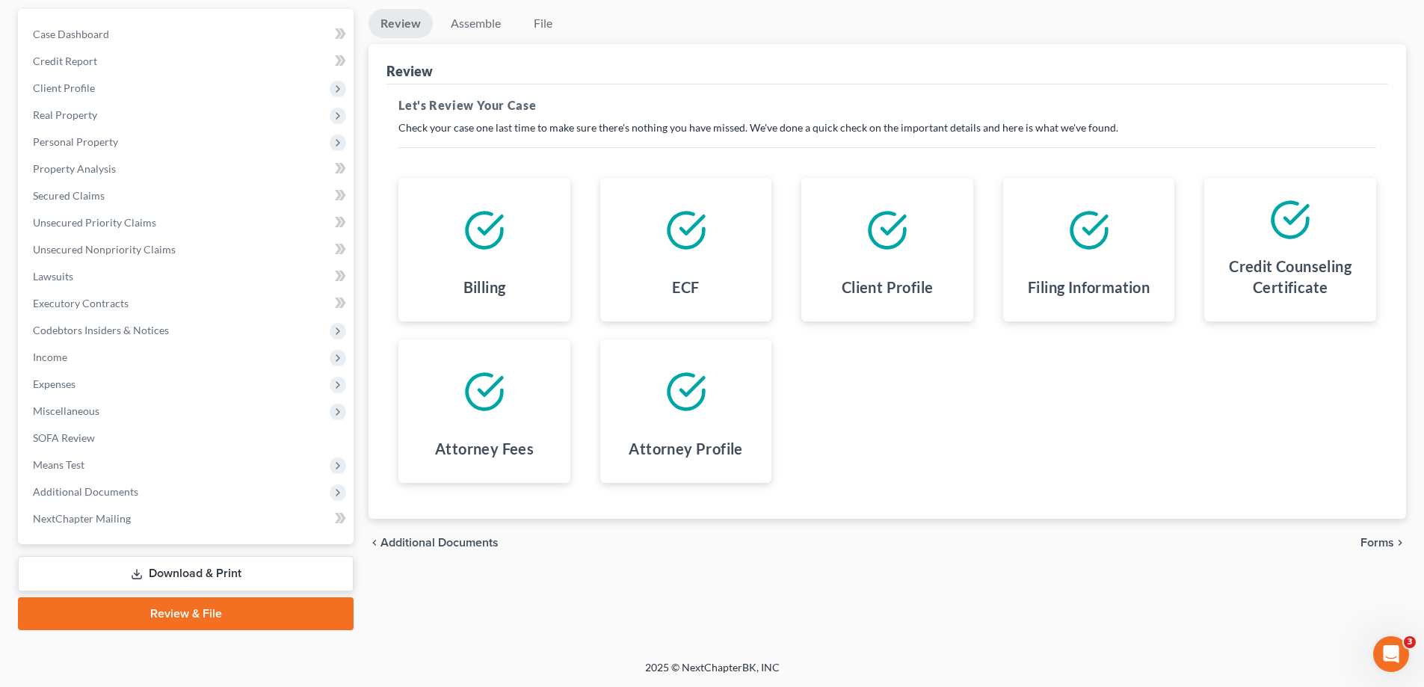
click at [208, 606] on link "Review & File" at bounding box center [186, 613] width 336 height 33
click at [1378, 541] on span "Forms" at bounding box center [1377, 543] width 34 height 12
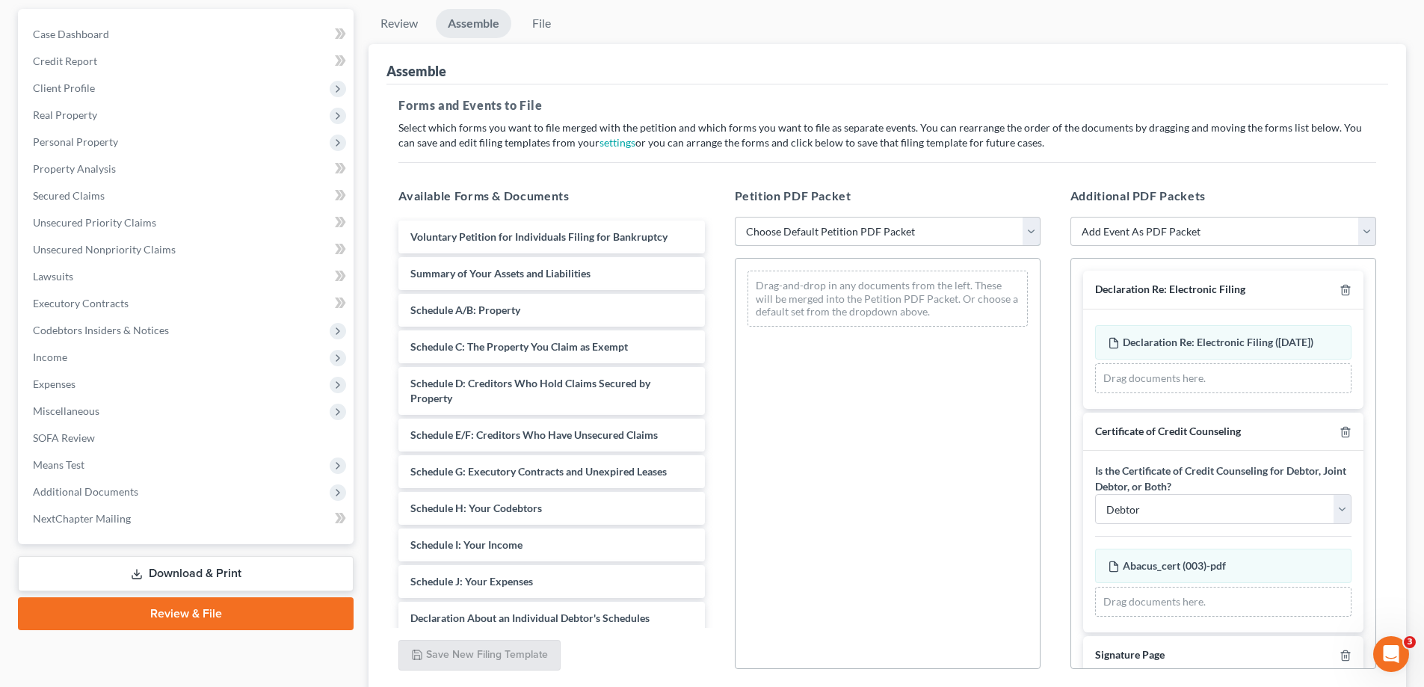
click at [840, 228] on select "Choose Default Petition PDF Packet Emergency Filing (Voluntary Petition and Cre…" at bounding box center [888, 232] width 306 height 30
select select "3"
click at [735, 217] on select "Choose Default Petition PDF Packet Emergency Filing (Voluntary Petition and Cre…" at bounding box center [888, 232] width 306 height 30
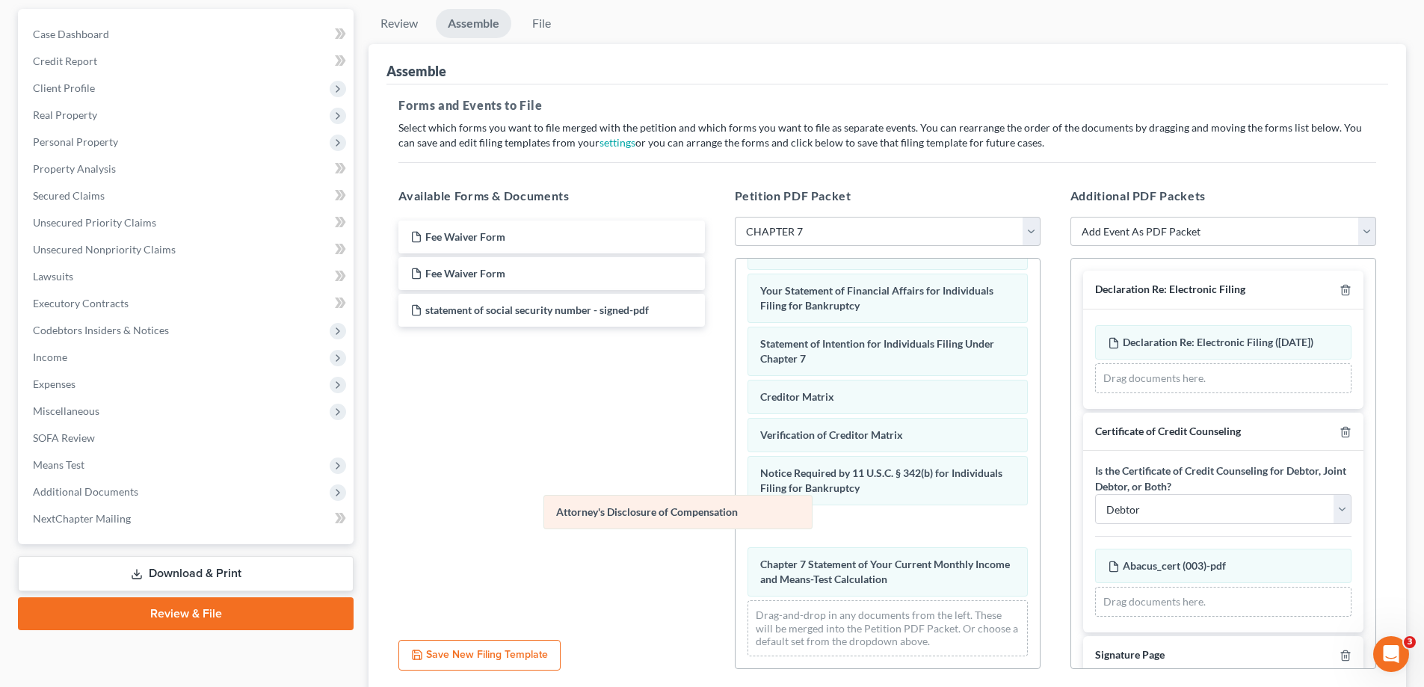
scroll to position [438, 0]
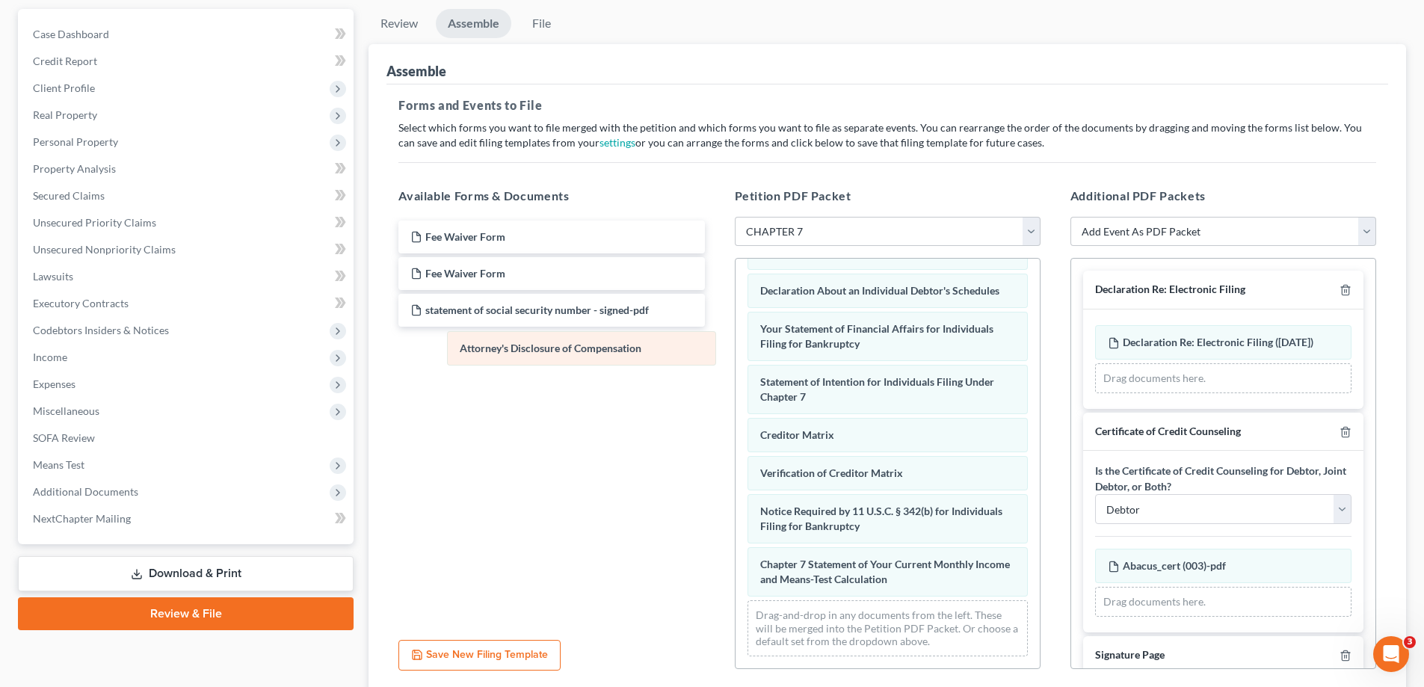
drag, startPoint x: 884, startPoint y: 572, endPoint x: 583, endPoint y: 341, distance: 379.0
click at [736, 341] on div "Attorney's Disclosure of Compensation Voluntary Petition for Individuals Filing…" at bounding box center [888, 252] width 304 height 833
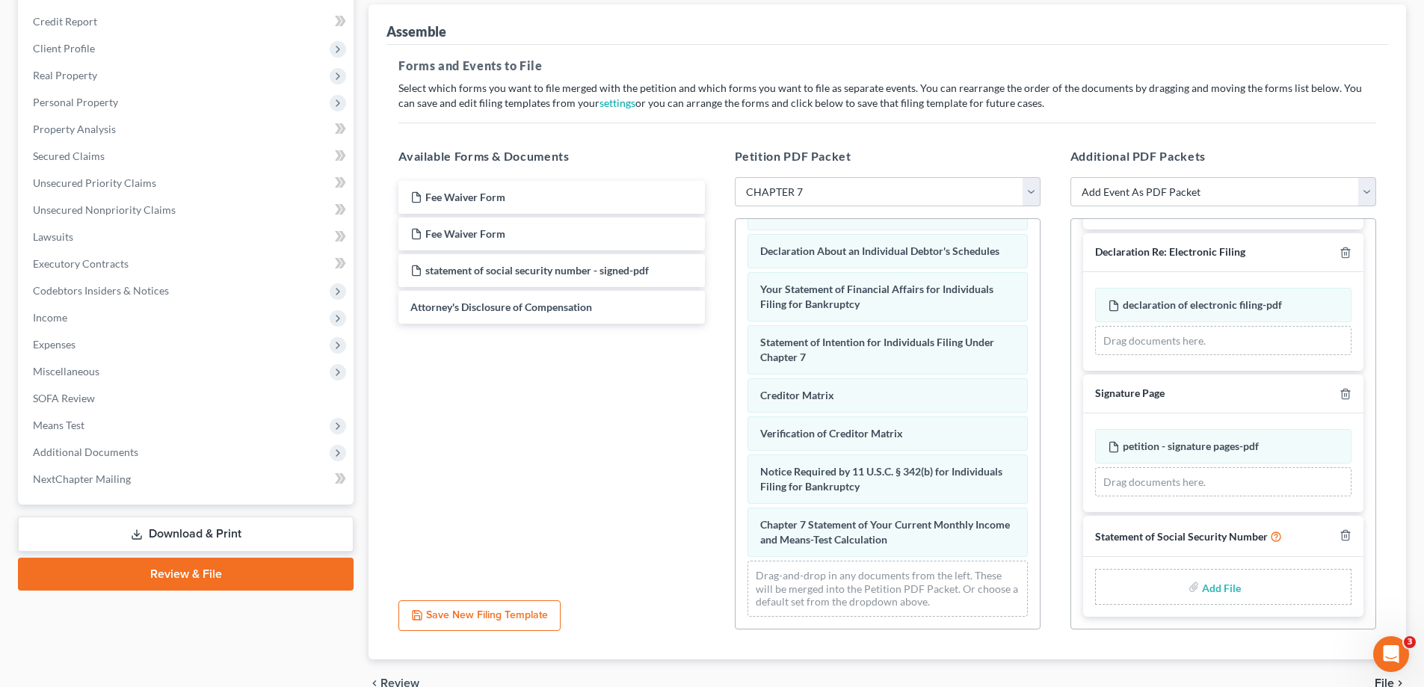
scroll to position [251, 0]
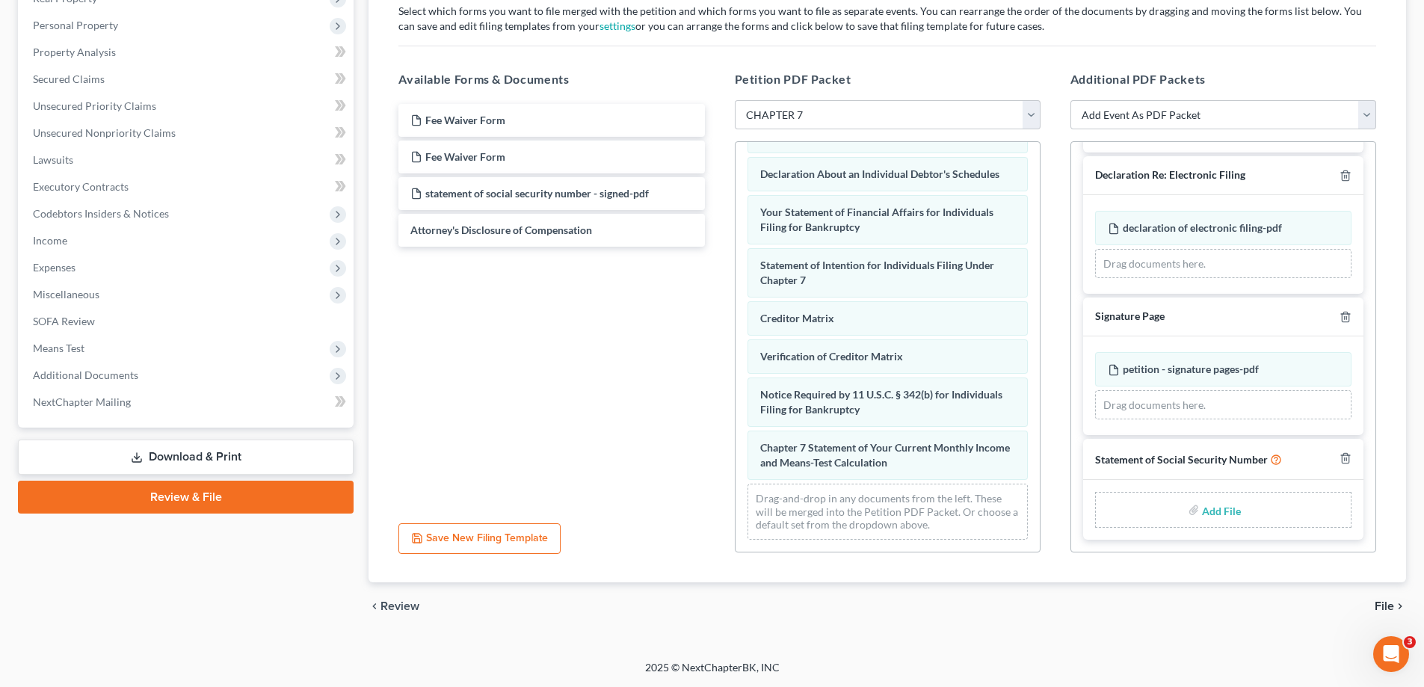
click at [1392, 608] on span "File" at bounding box center [1384, 606] width 19 height 12
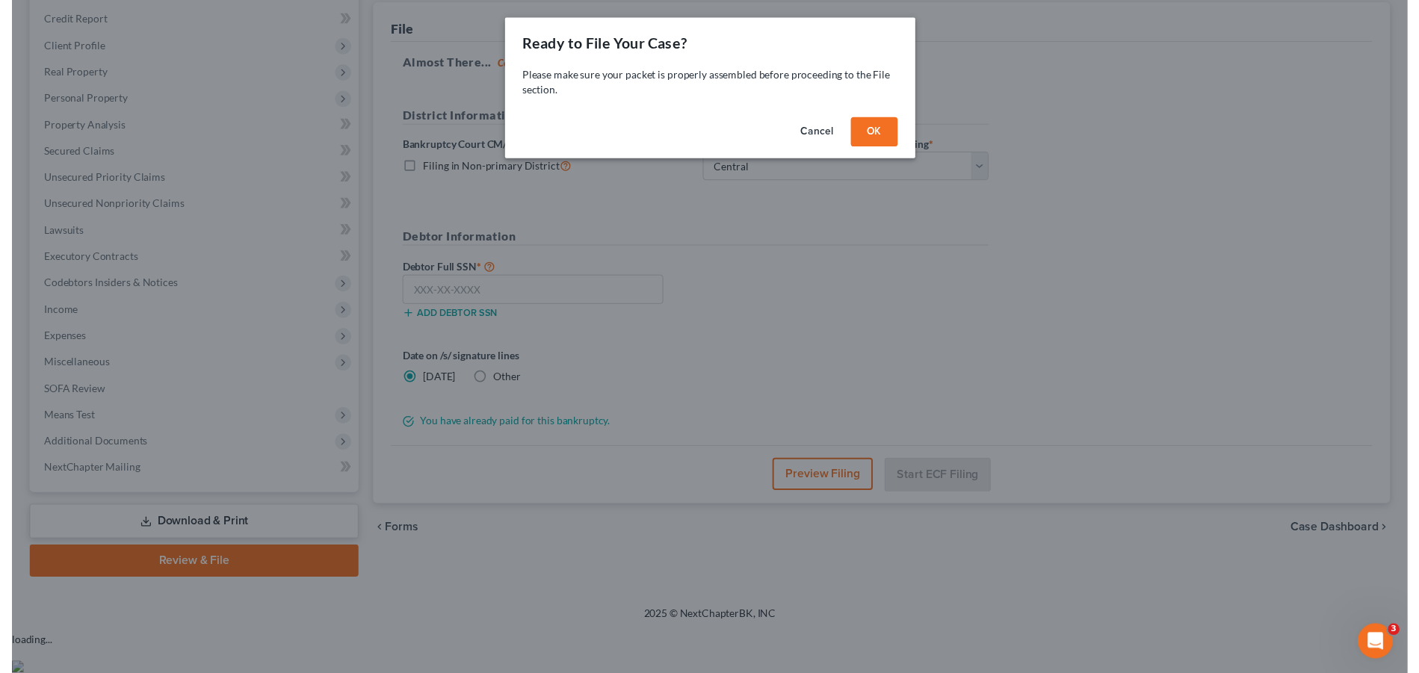
scroll to position [135, 0]
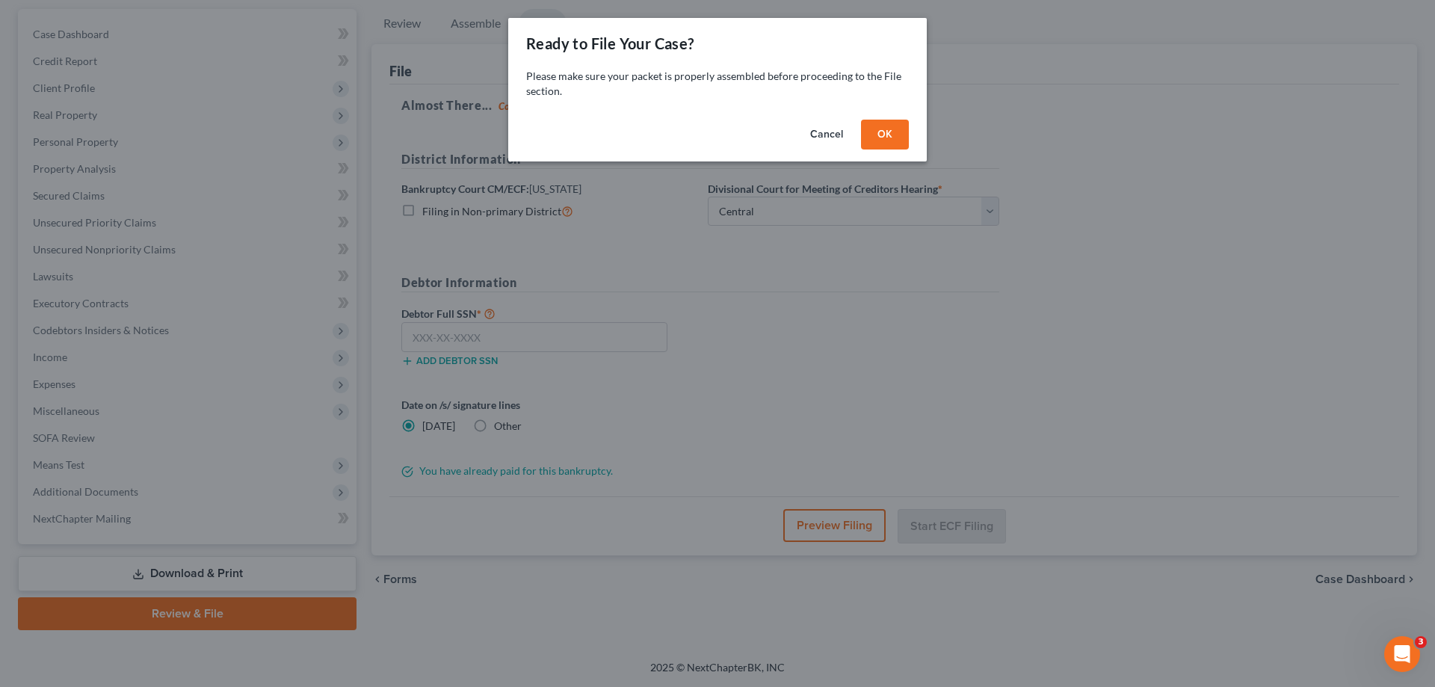
click at [895, 136] on button "OK" at bounding box center [885, 135] width 48 height 30
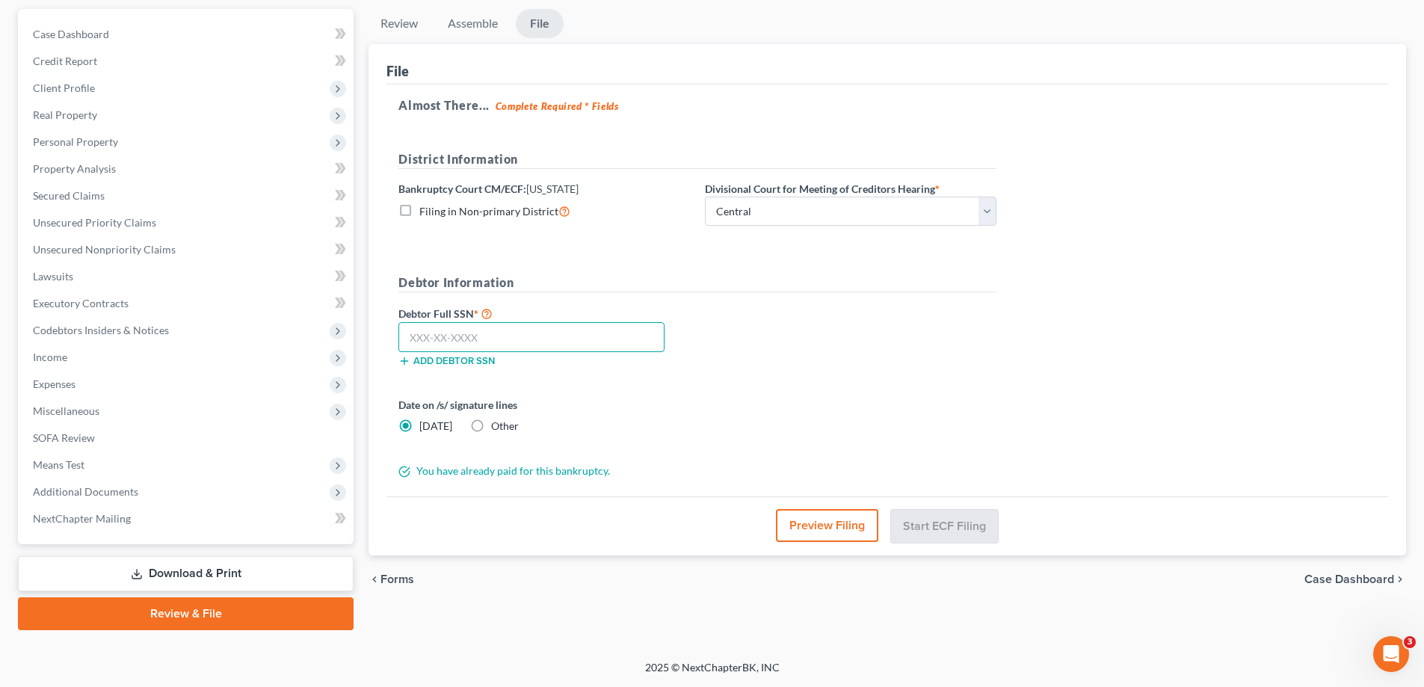
click at [506, 331] on input "text" at bounding box center [531, 337] width 266 height 30
type input "032-25-2314"
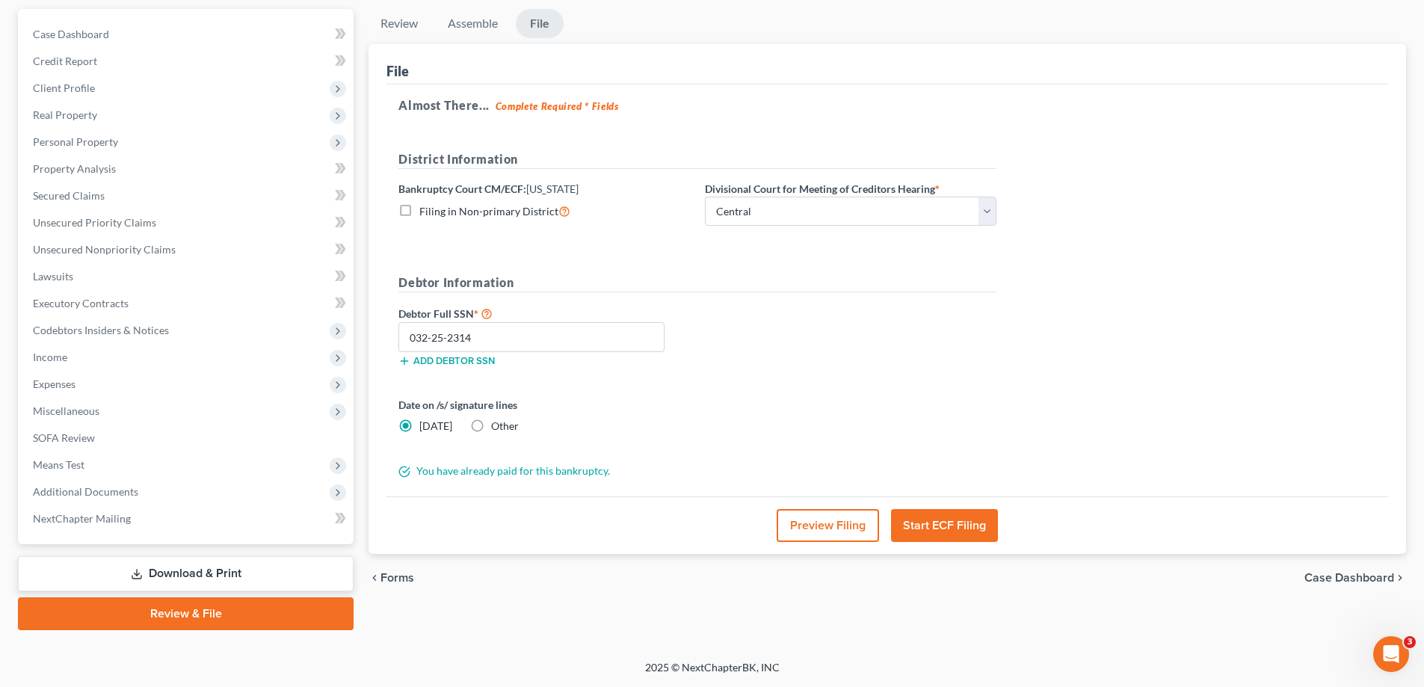
click at [934, 518] on button "Start ECF Filing" at bounding box center [944, 525] width 107 height 33
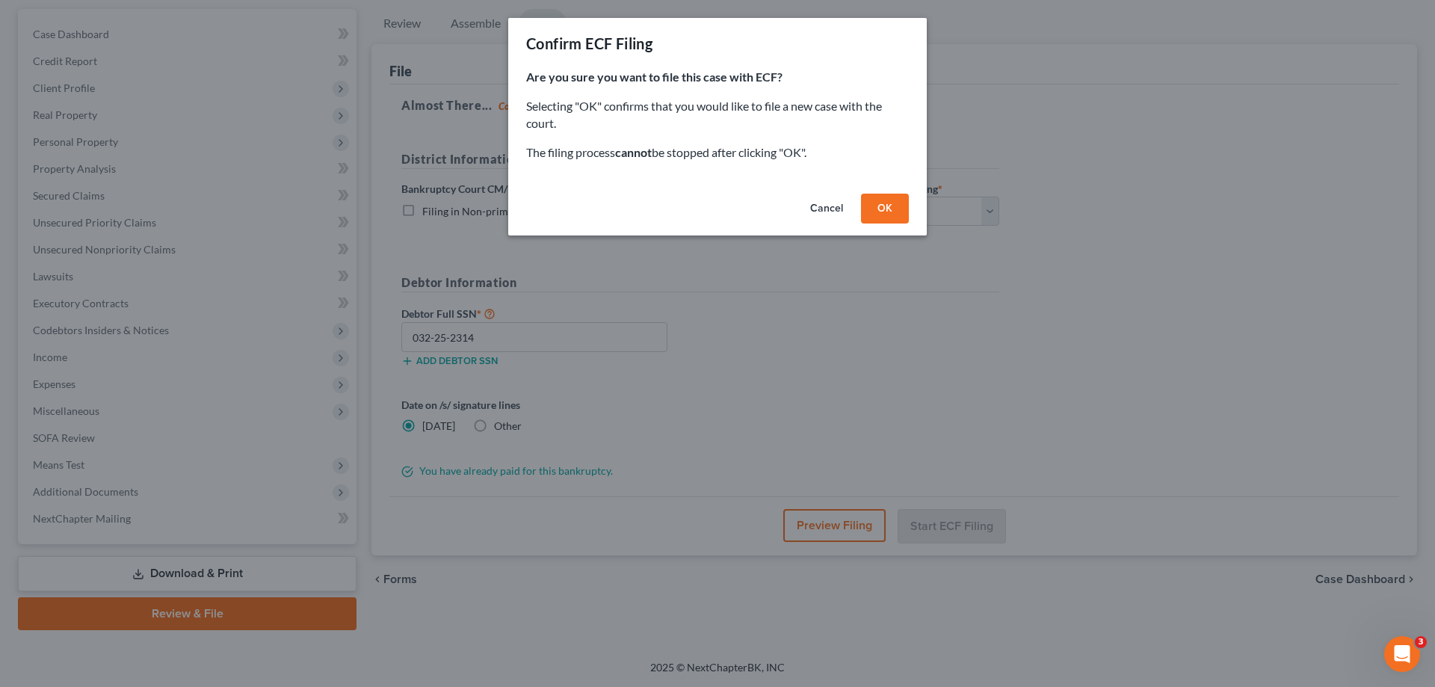
click at [898, 210] on button "OK" at bounding box center [885, 209] width 48 height 30
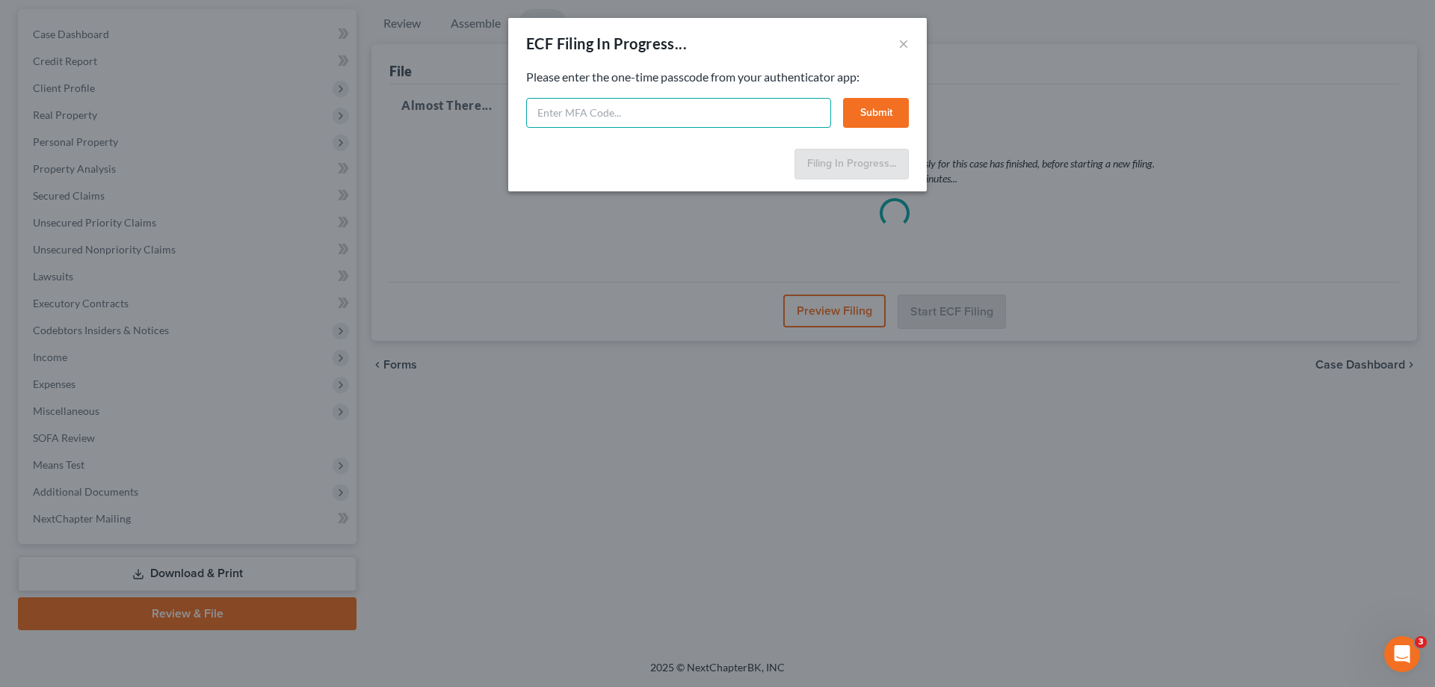
click at [697, 116] on input "text" at bounding box center [678, 113] width 305 height 30
click at [614, 108] on input "text" at bounding box center [678, 113] width 305 height 30
type input "635149"
click at [870, 115] on button "Submit" at bounding box center [876, 113] width 66 height 30
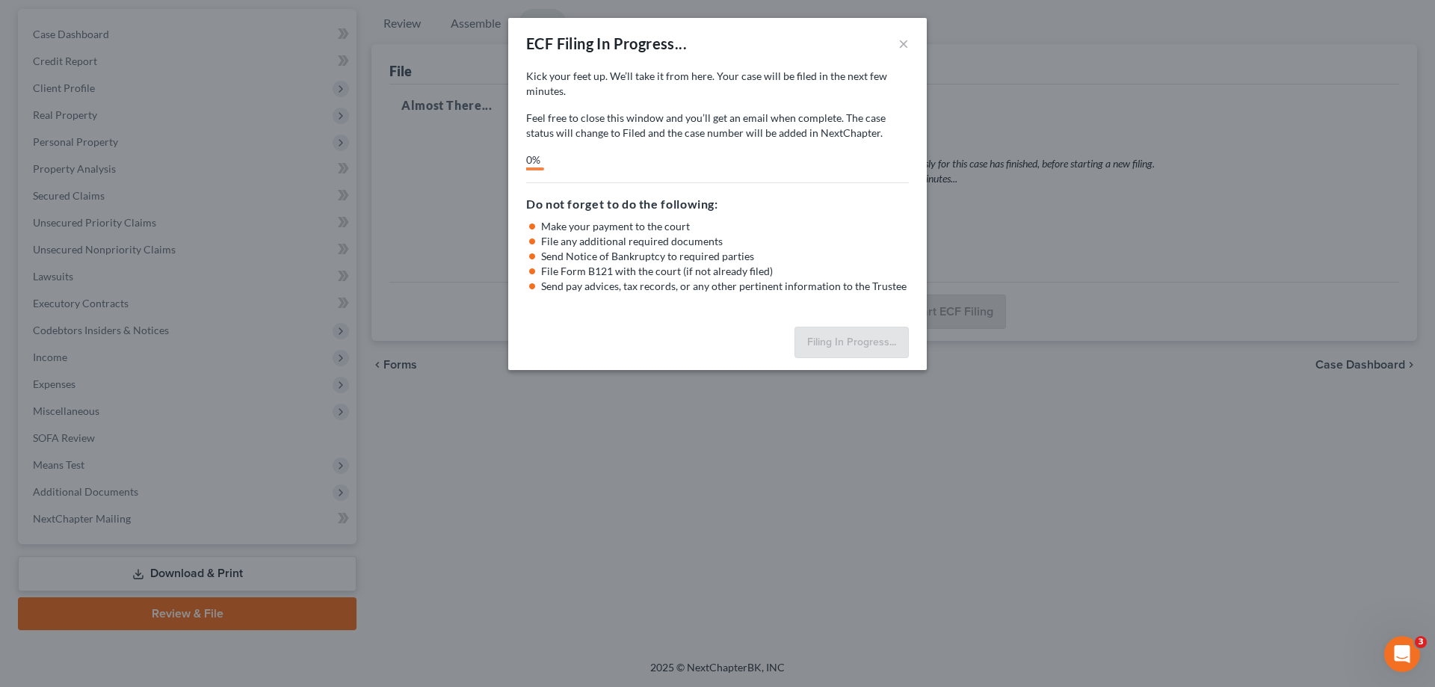
select select "0"
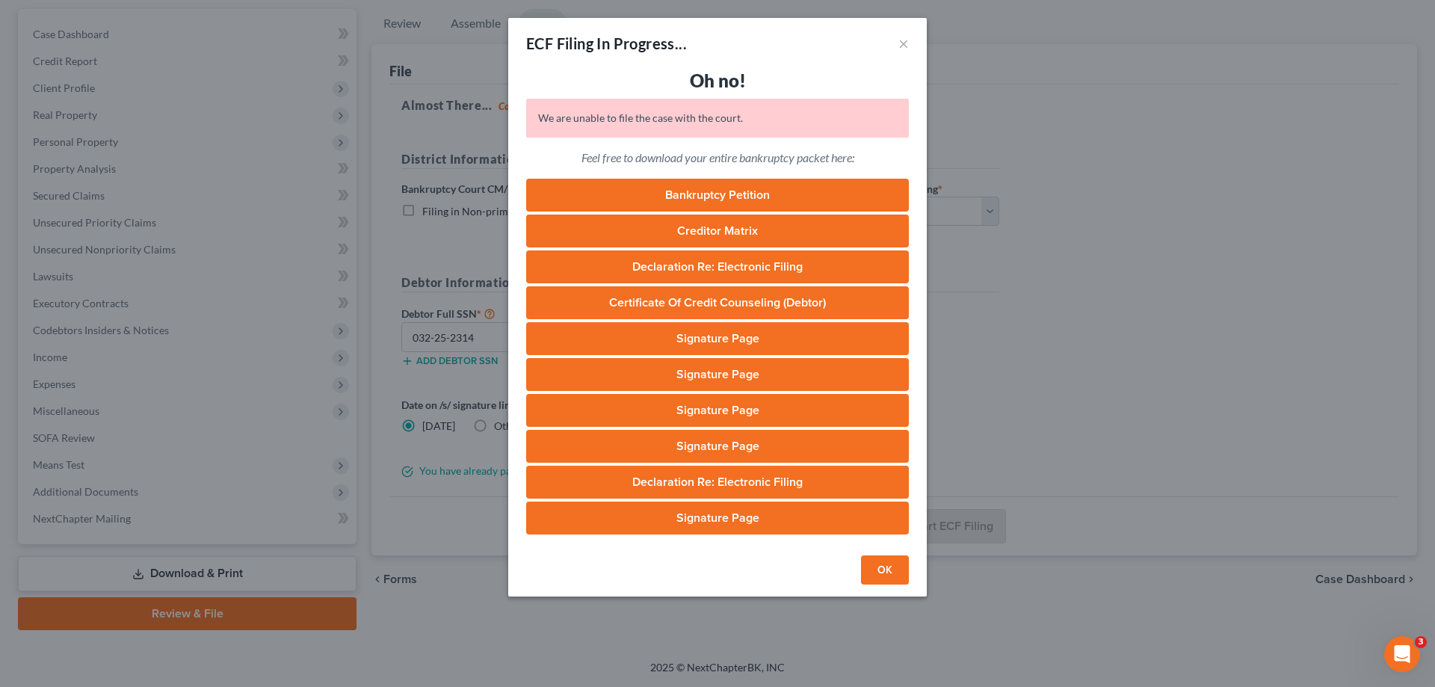
click at [719, 197] on link "Bankruptcy Petition" at bounding box center [717, 195] width 383 height 33
click at [886, 562] on button "OK" at bounding box center [885, 570] width 48 height 30
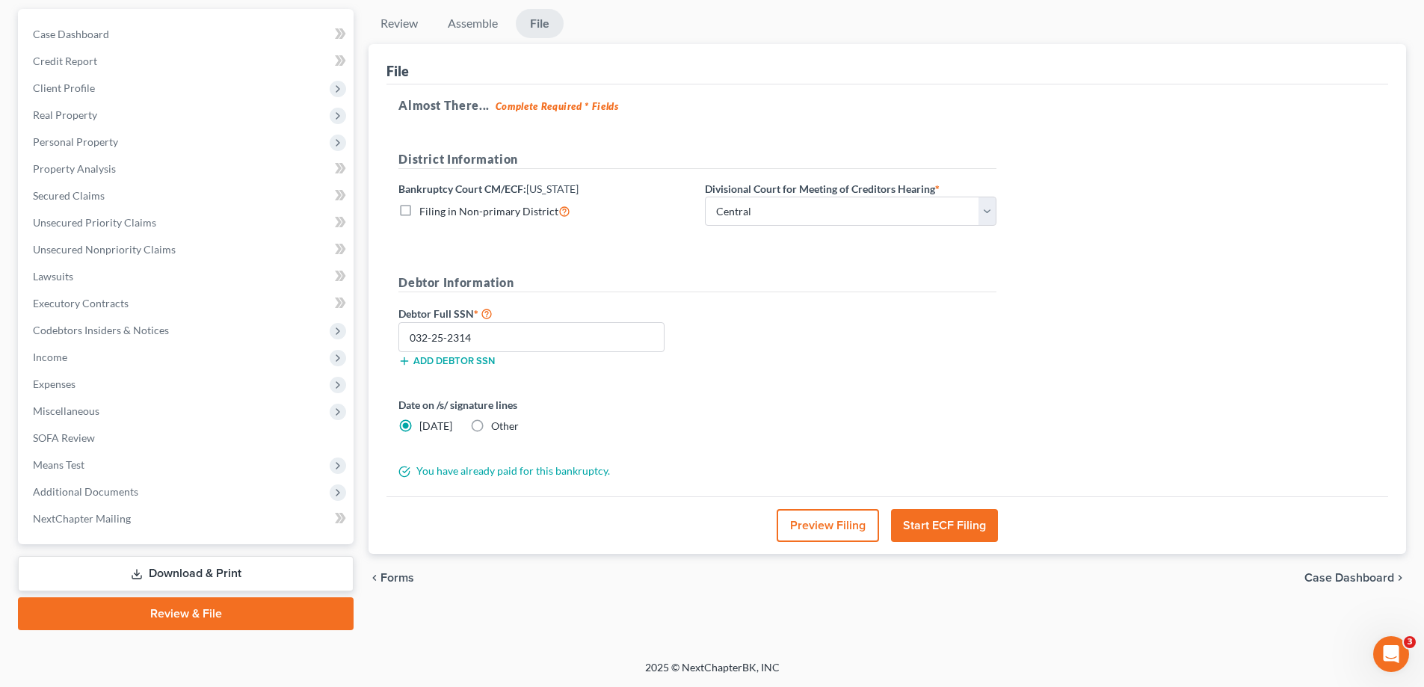
click at [926, 521] on button "Start ECF Filing" at bounding box center [944, 525] width 107 height 33
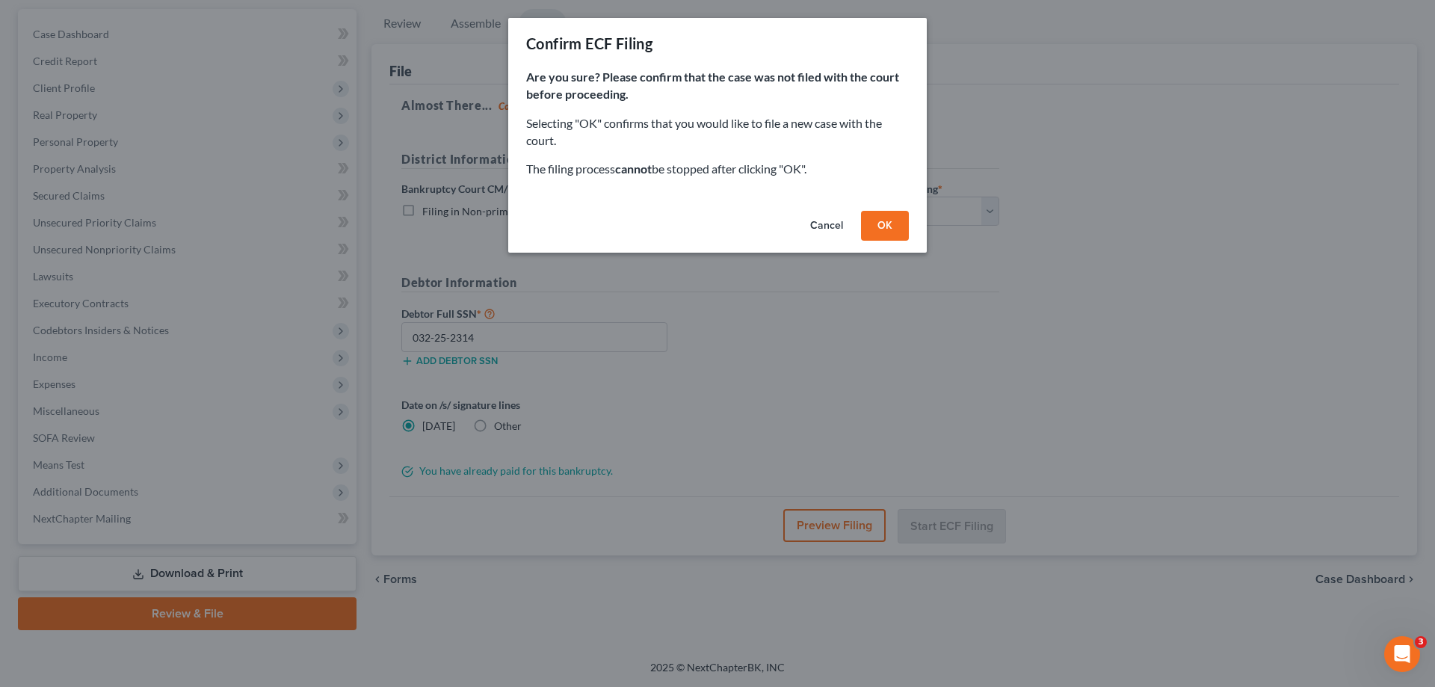
click at [829, 226] on button "Cancel" at bounding box center [826, 226] width 57 height 30
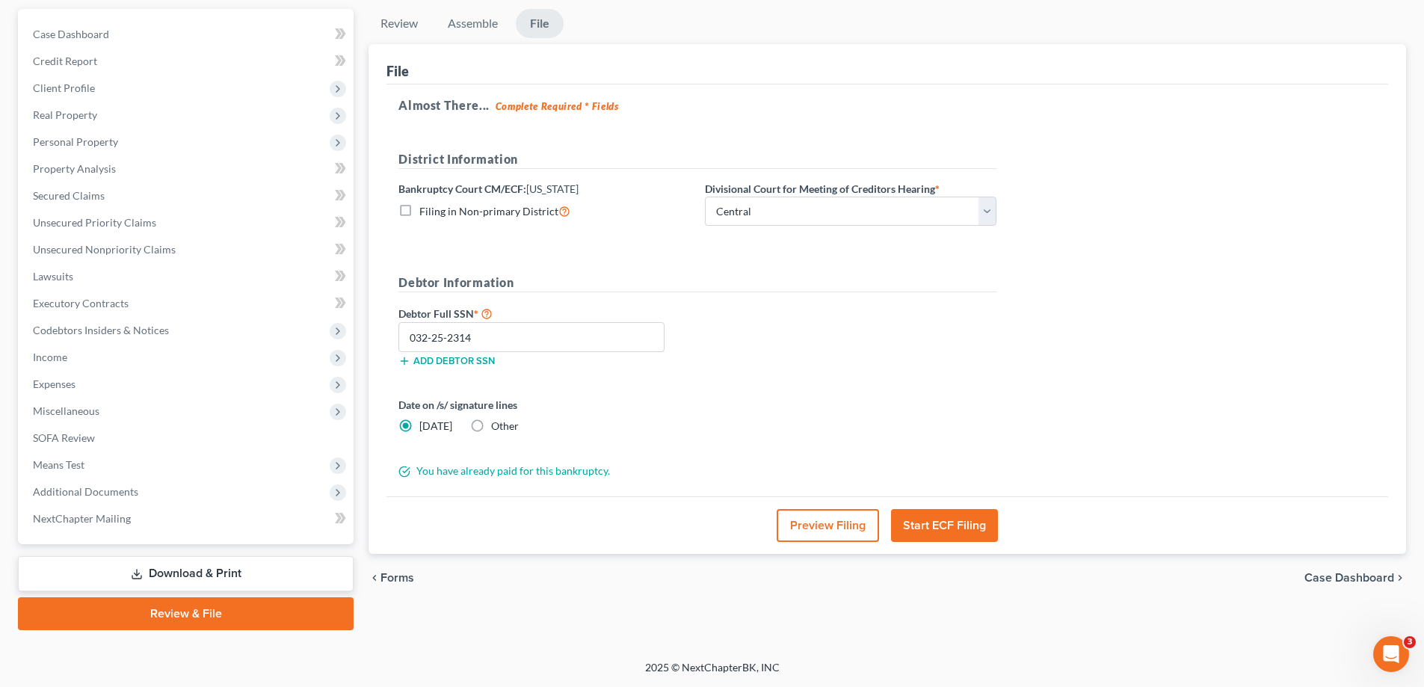
click at [952, 522] on button "Start ECF Filing" at bounding box center [944, 525] width 107 height 33
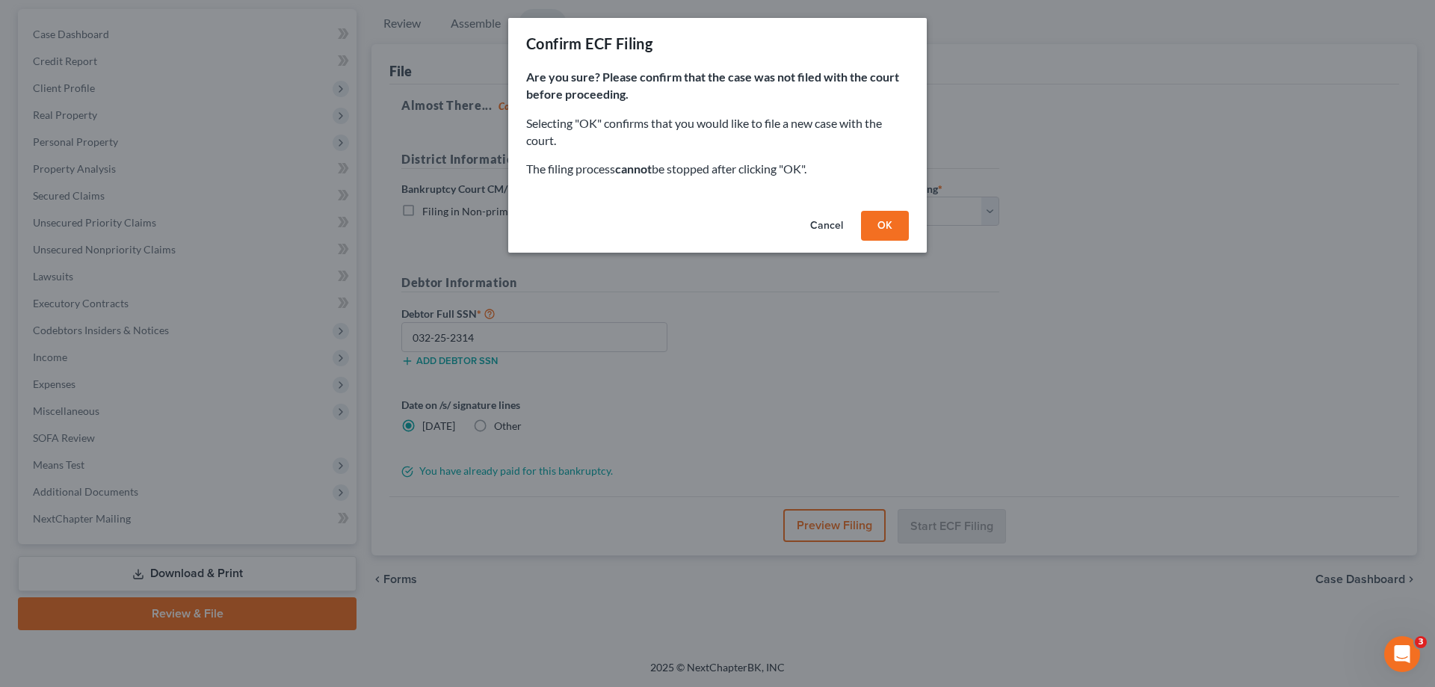
click at [897, 230] on button "OK" at bounding box center [885, 226] width 48 height 30
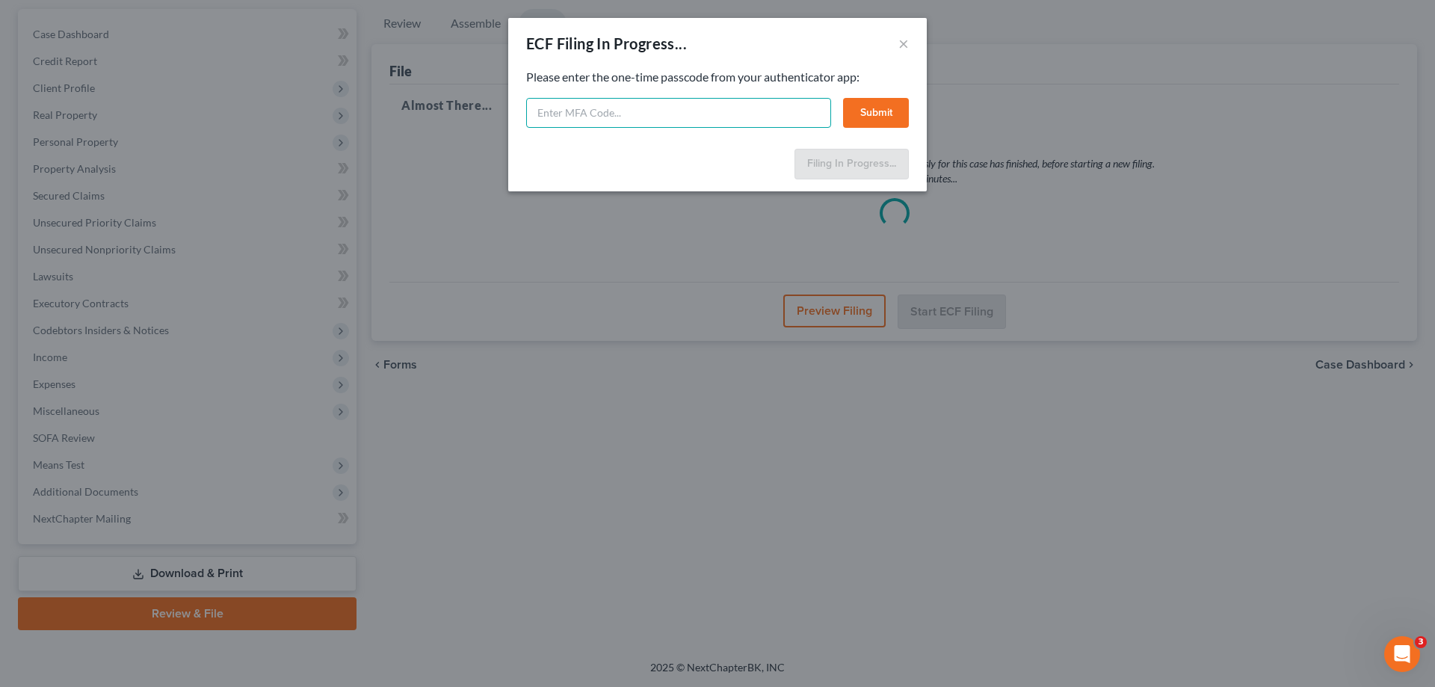
click at [673, 103] on input "text" at bounding box center [678, 113] width 305 height 30
type input "831290"
click at [892, 116] on button "Submit" at bounding box center [876, 113] width 66 height 30
